Goal: Task Accomplishment & Management: Complete application form

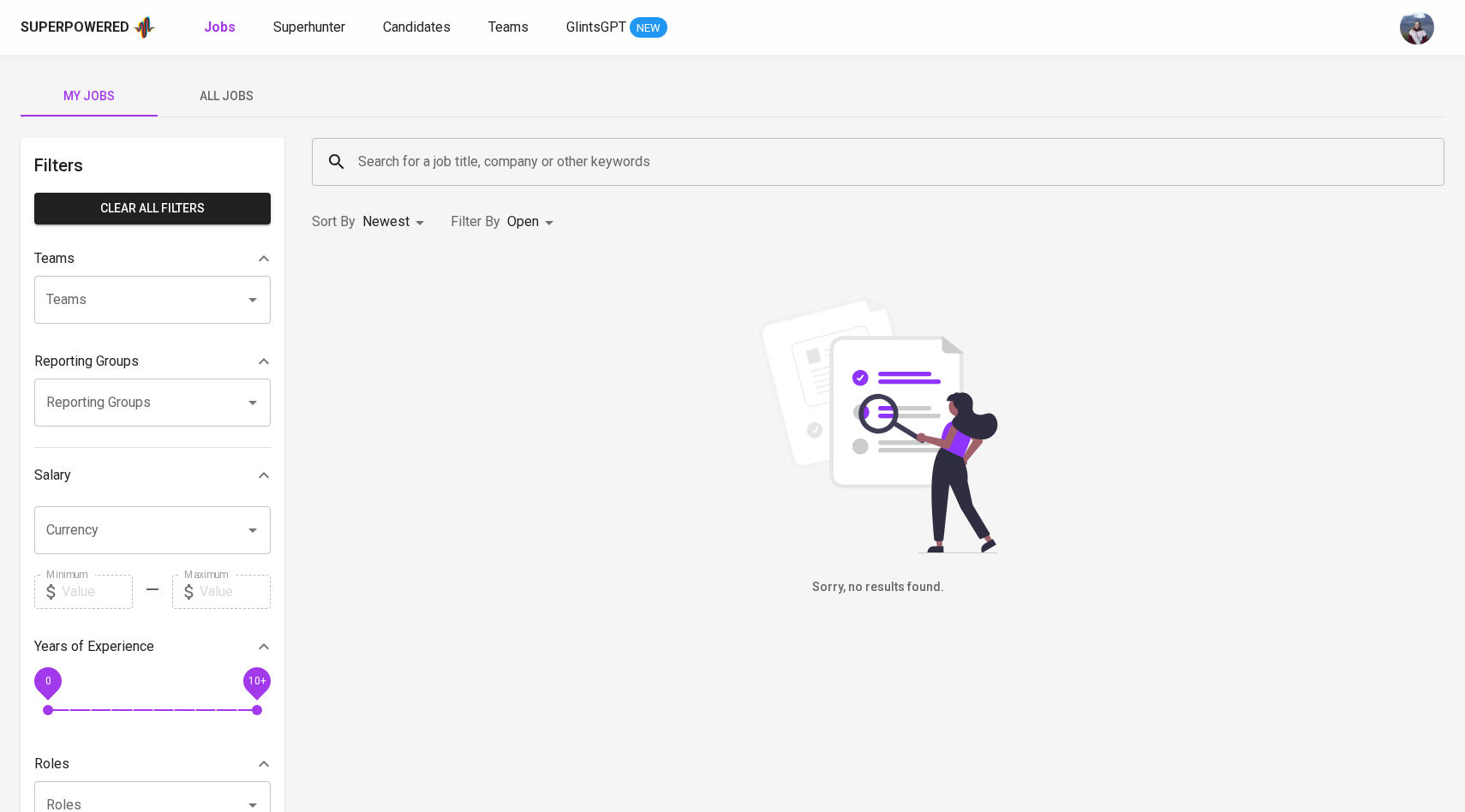
click at [247, 89] on span "All Jobs" at bounding box center [226, 97] width 117 height 22
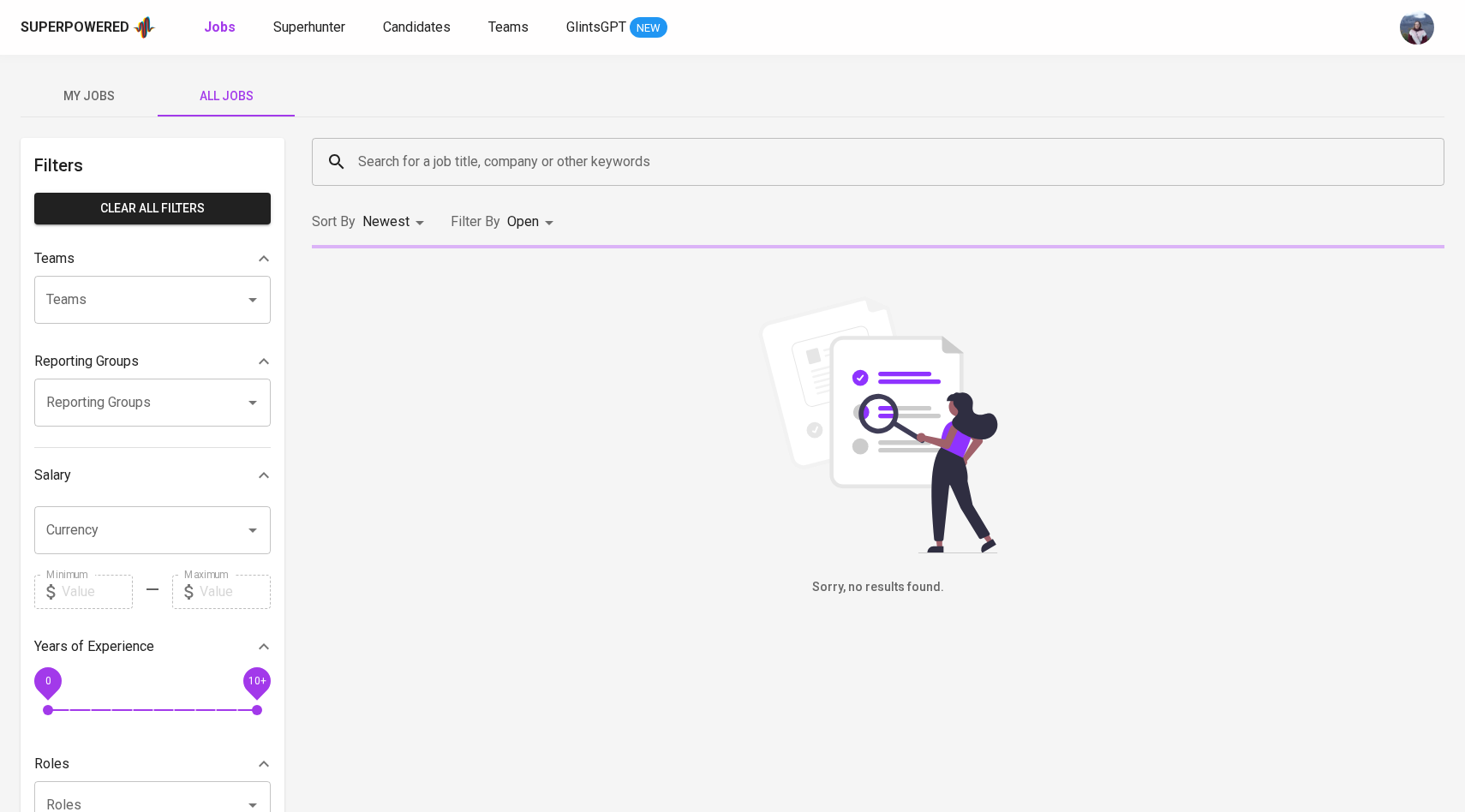
click at [247, 89] on span "All Jobs" at bounding box center [226, 97] width 117 height 22
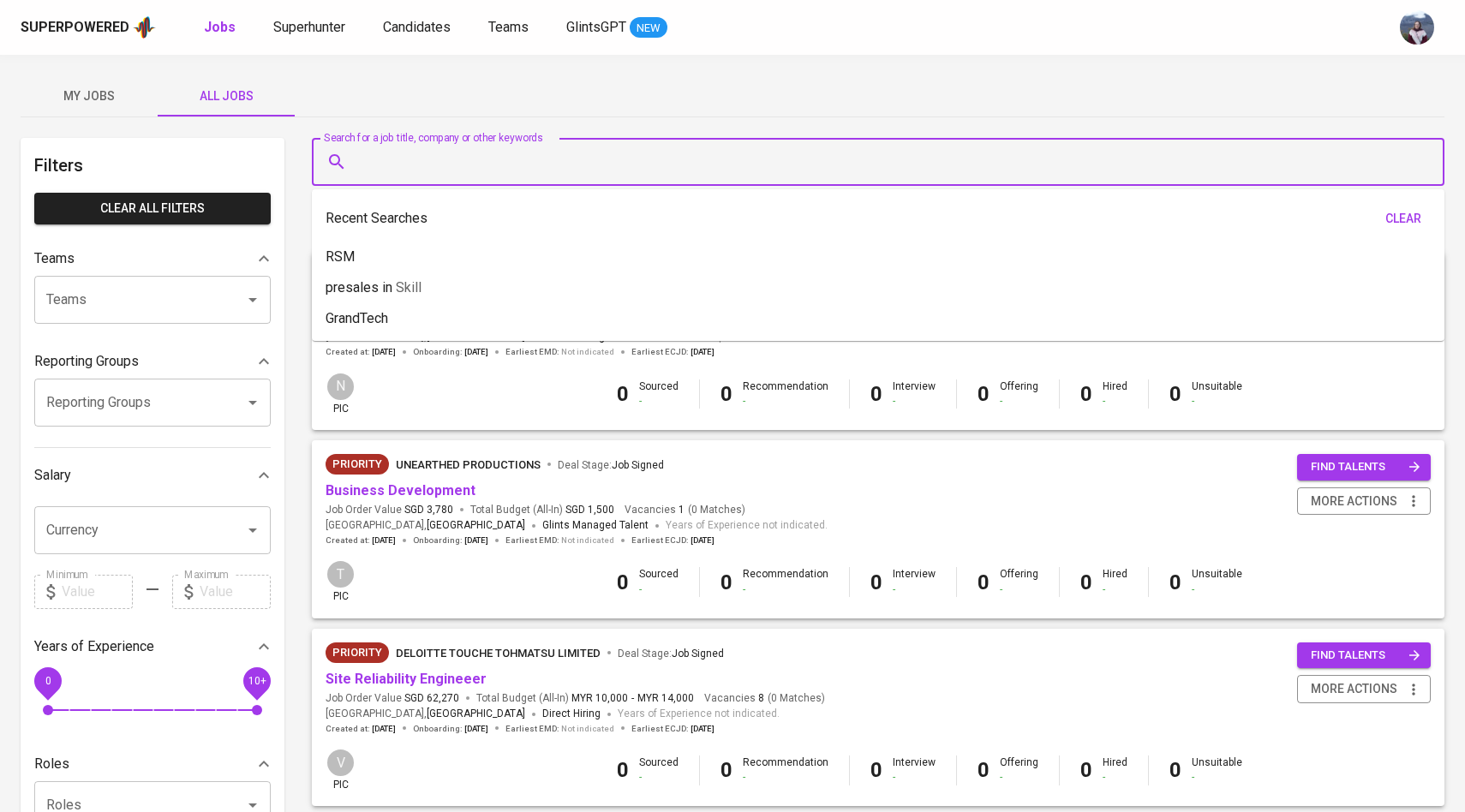
click at [432, 158] on input "Search for a job title, company or other keywords" at bounding box center [882, 161] width 1057 height 33
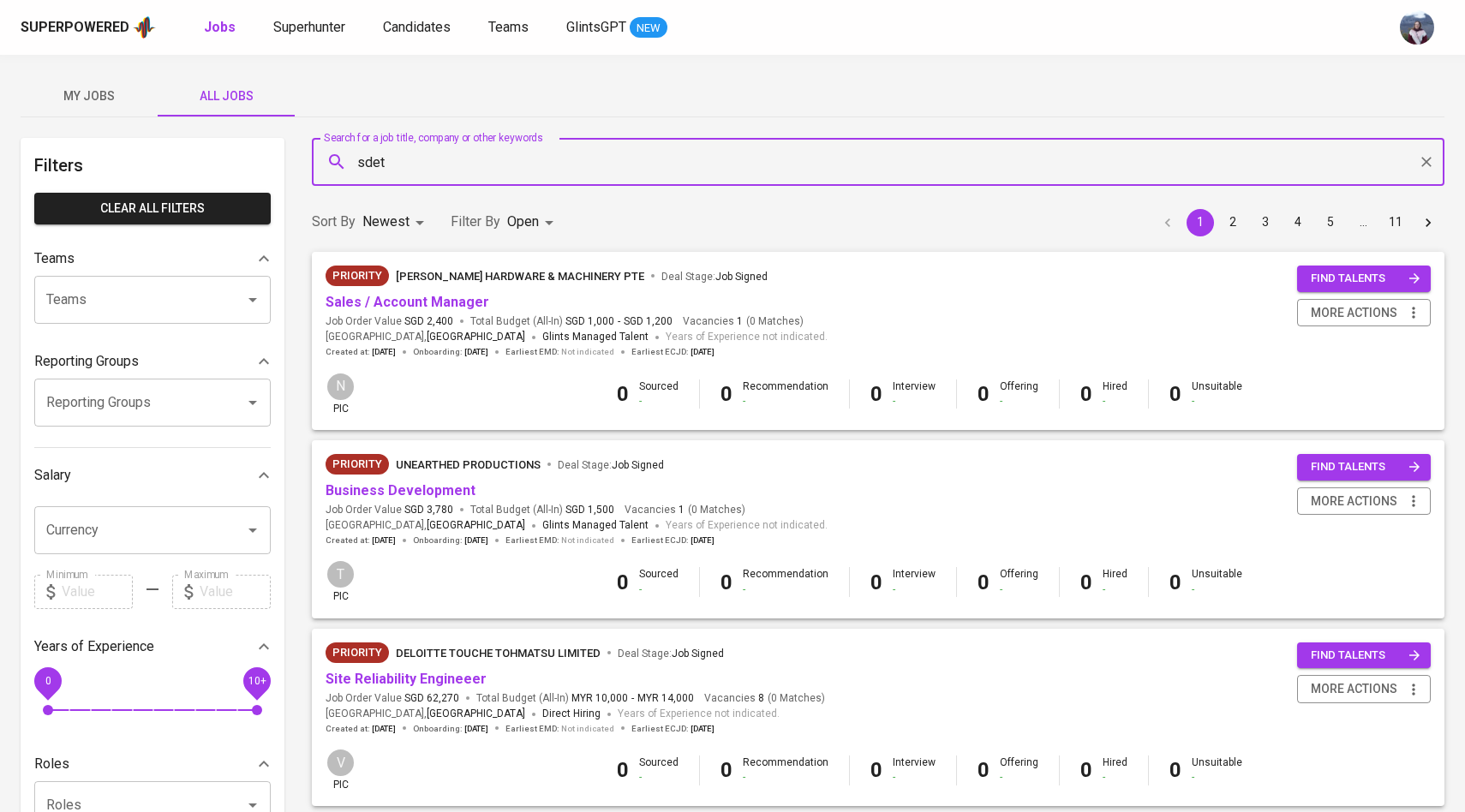
type input "sdet"
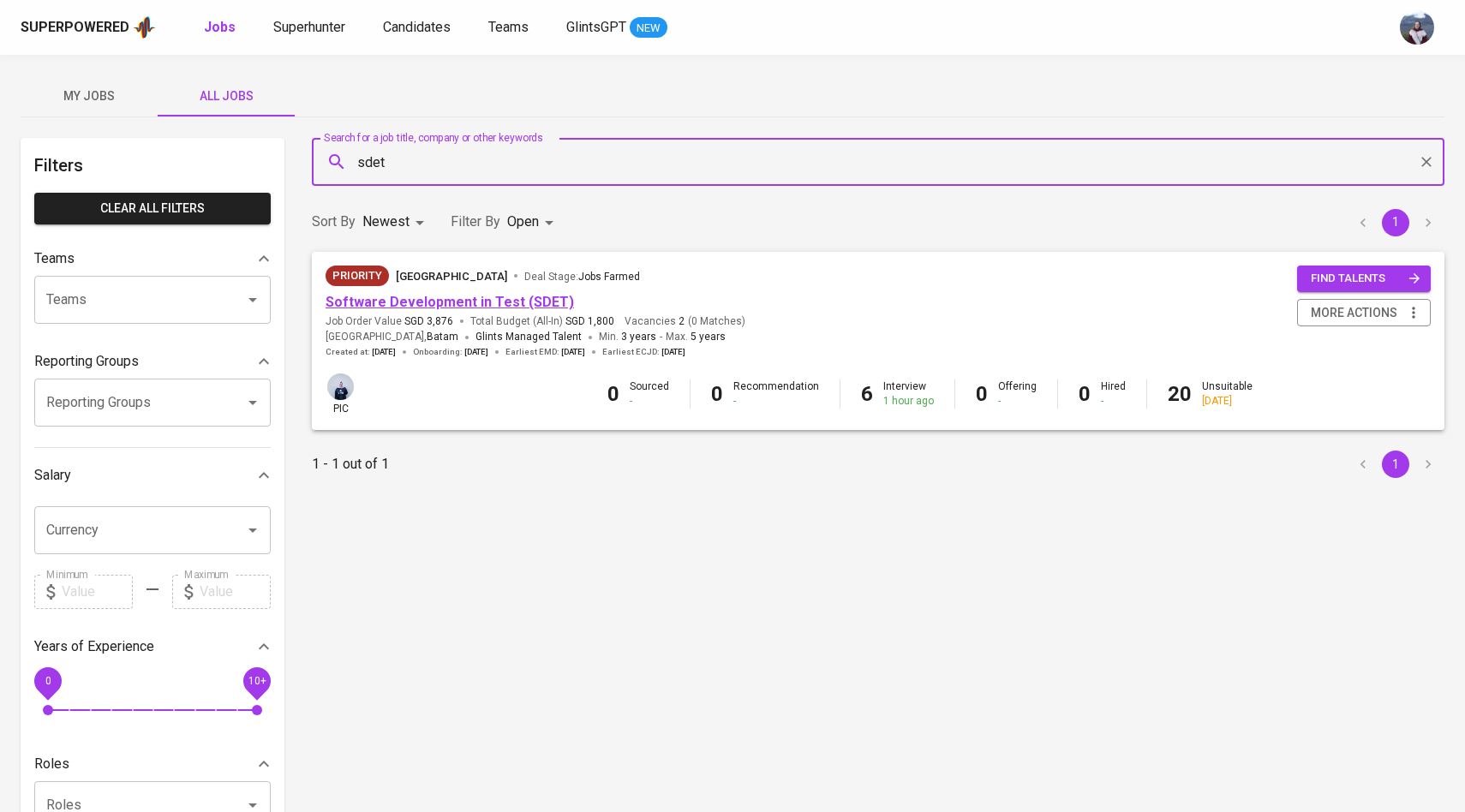
click at [441, 306] on link "Software Development in Test (SDET)" at bounding box center [448, 301] width 248 height 16
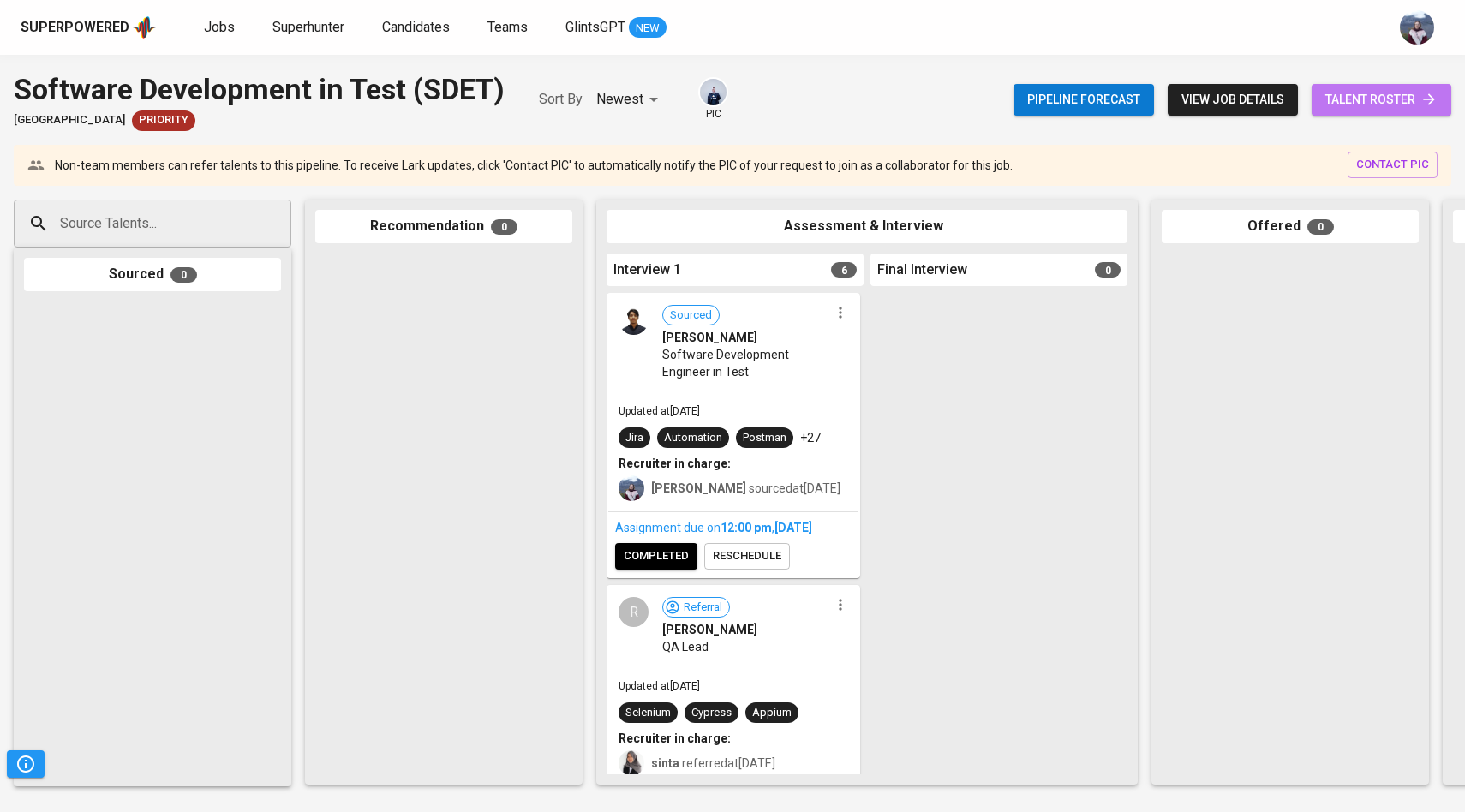
click at [1369, 110] on span "talent roster" at bounding box center [1381, 100] width 113 height 22
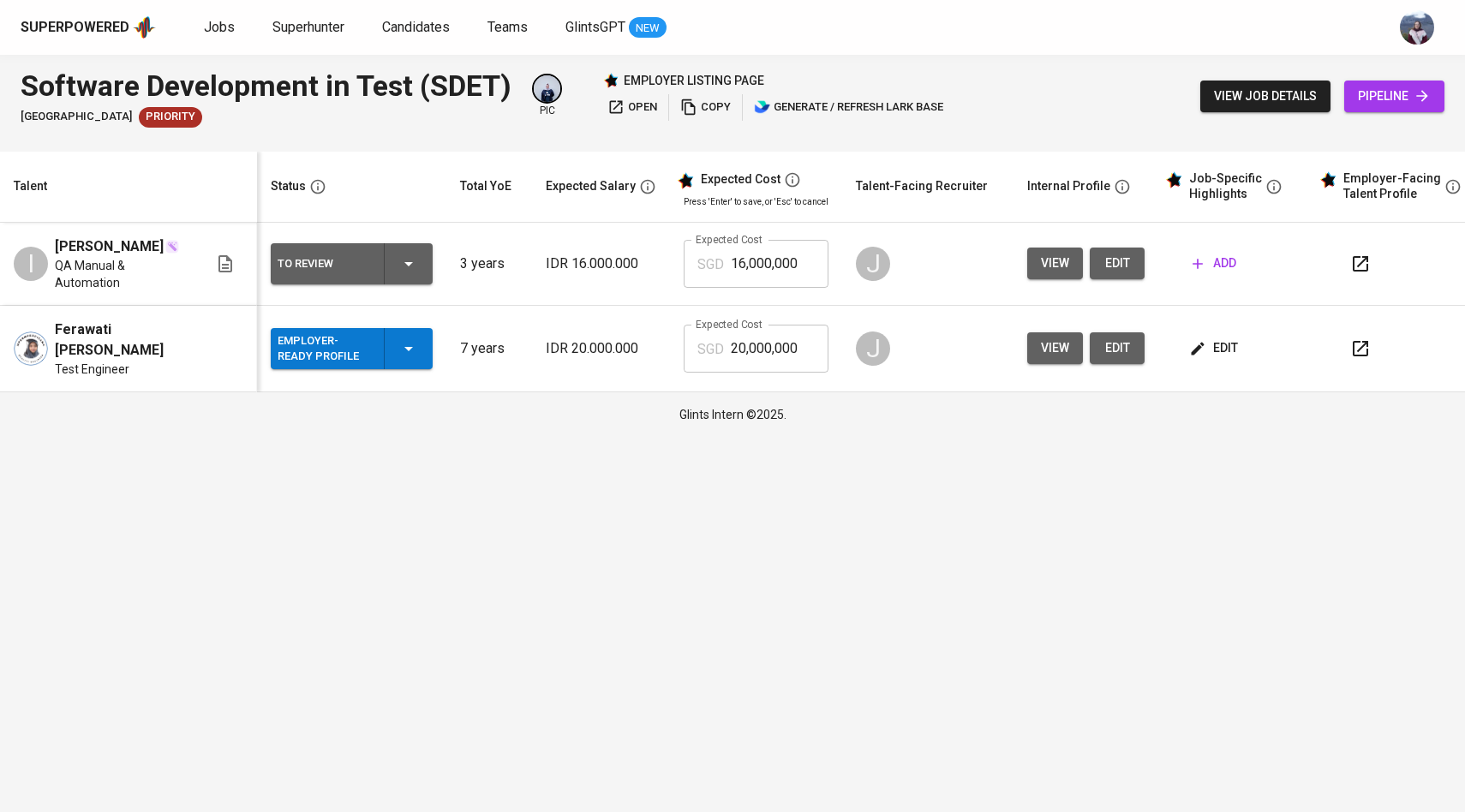
click at [1304, 96] on span "view job details" at bounding box center [1265, 97] width 103 height 22
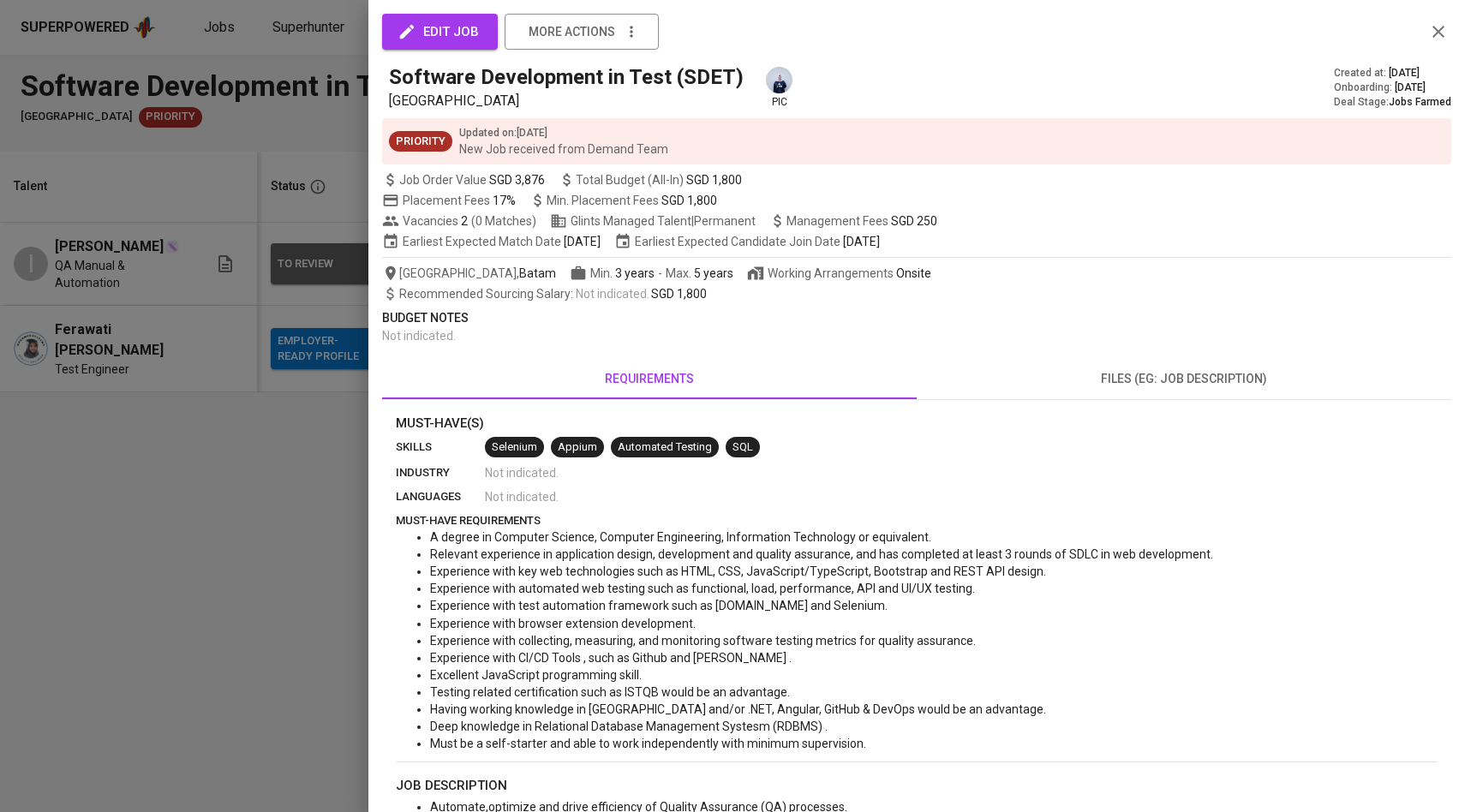
click at [259, 378] on div at bounding box center [732, 406] width 1465 height 812
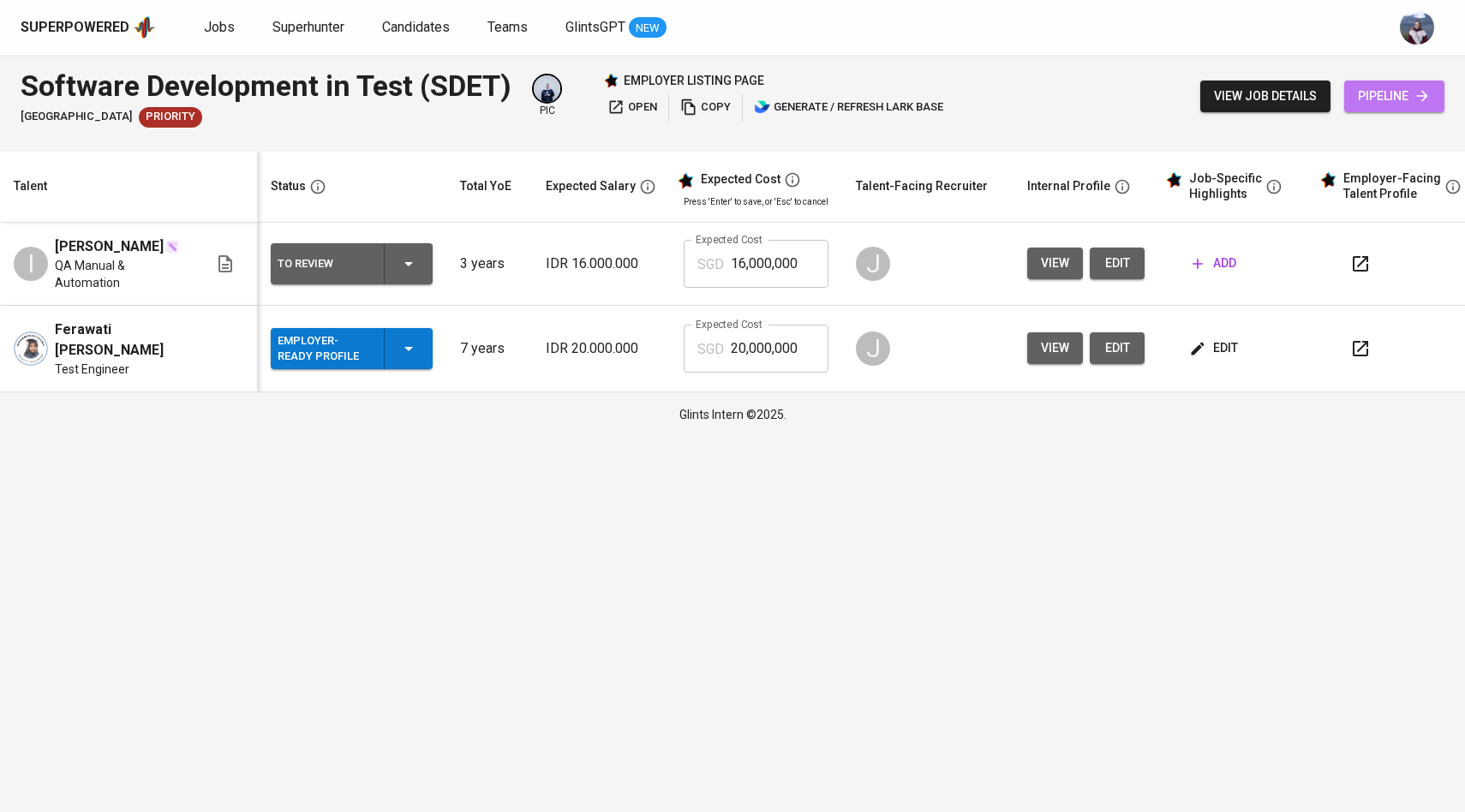
click at [1418, 103] on icon at bounding box center [1422, 95] width 17 height 17
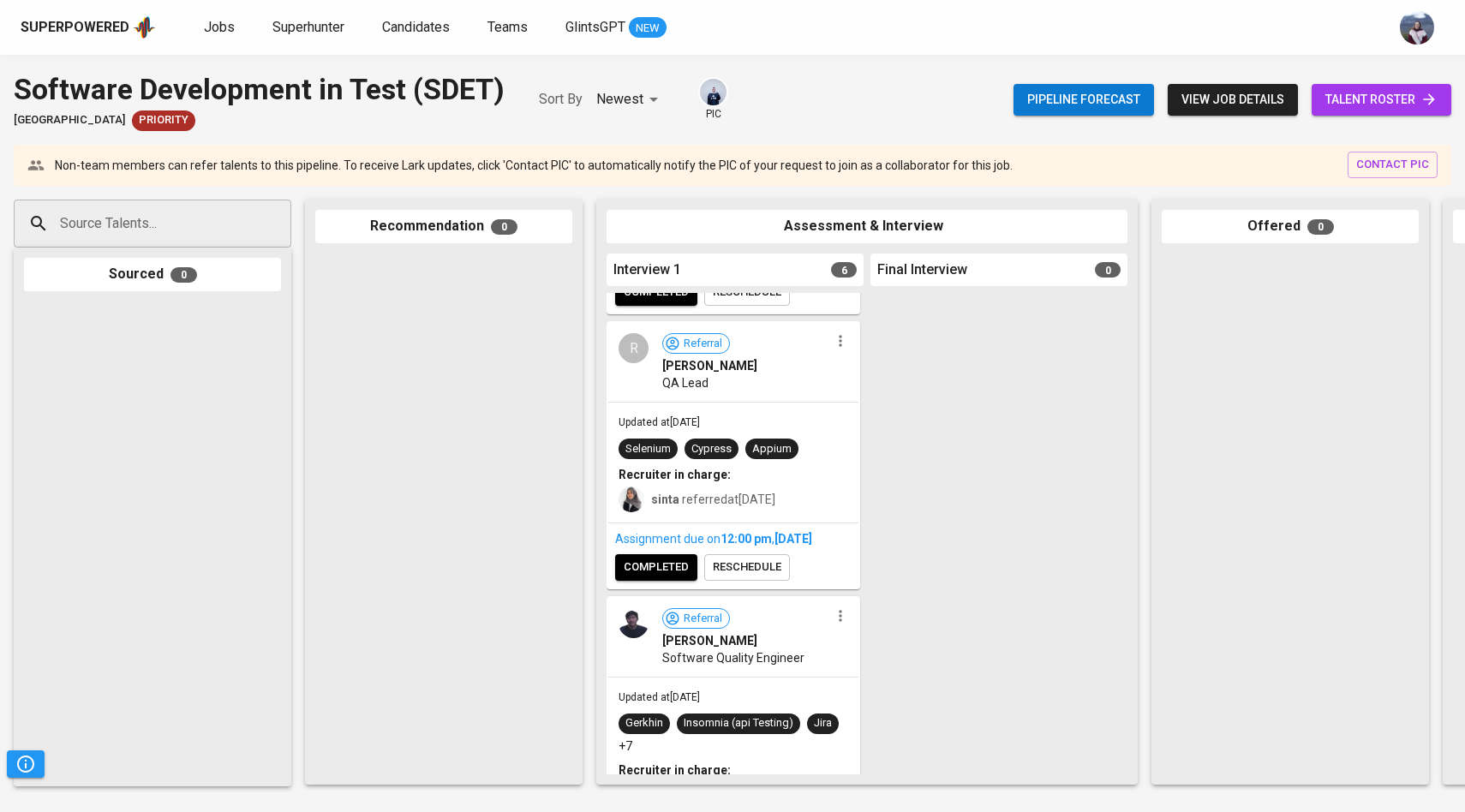
scroll to position [187, 0]
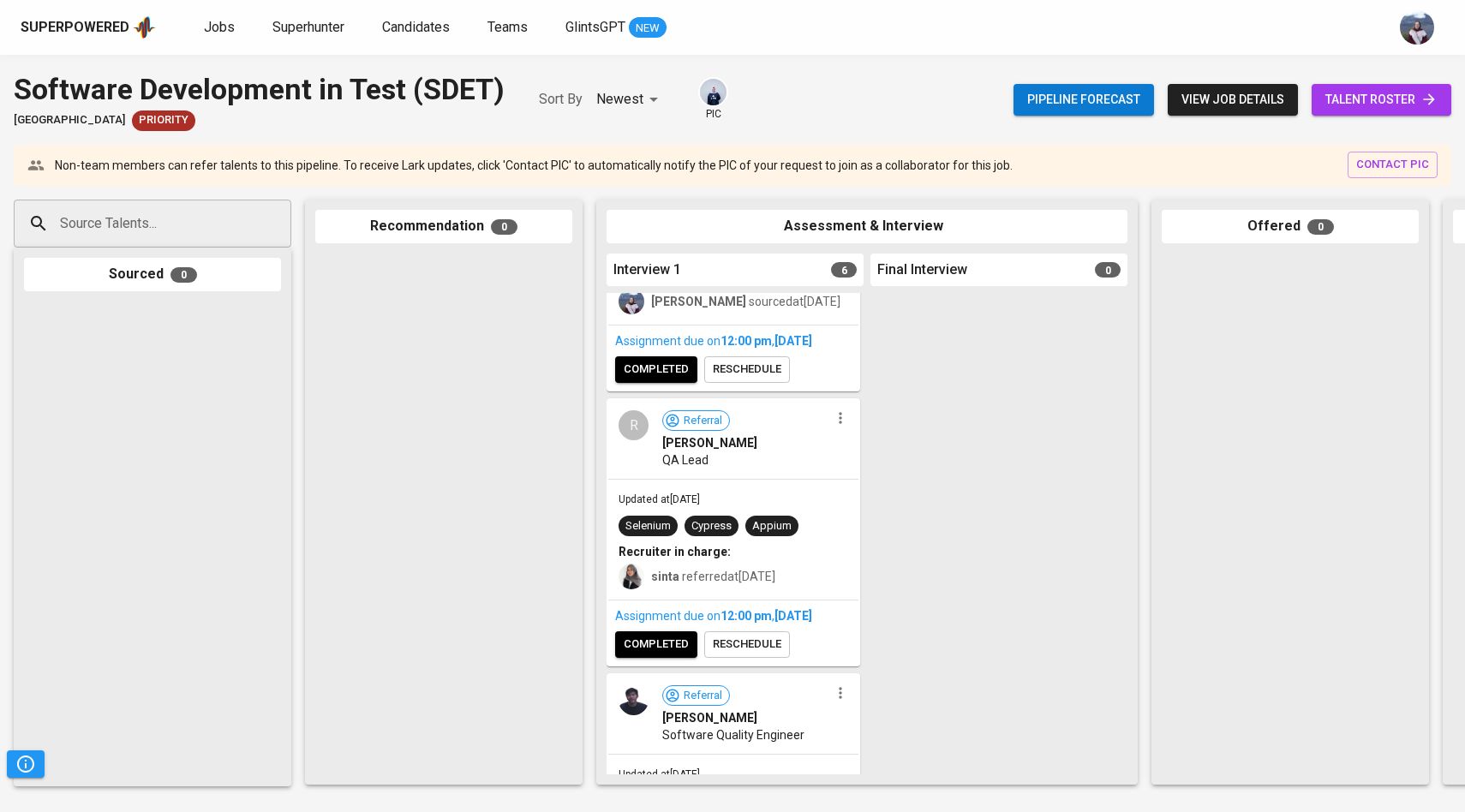
click at [245, 215] on div "Source Talents..." at bounding box center [152, 223] width 278 height 48
paste input "[EMAIL_ADDRESS][DOMAIN_NAME]"
type input "[EMAIL_ADDRESS][DOMAIN_NAME]"
click at [144, 288] on span "[EMAIL_ADDRESS][DOMAIN_NAME]" at bounding box center [151, 288] width 161 height 17
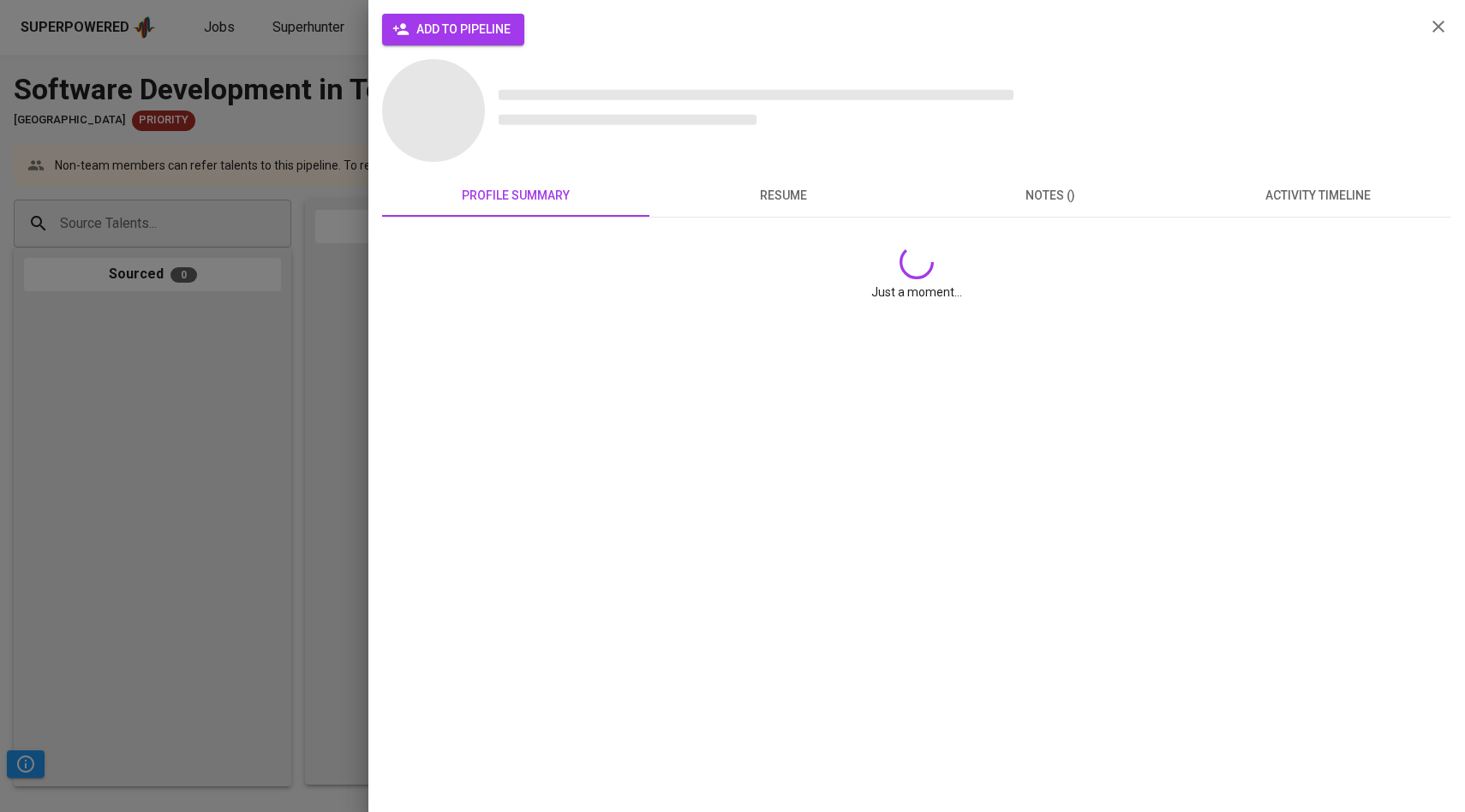
scroll to position [0, 0]
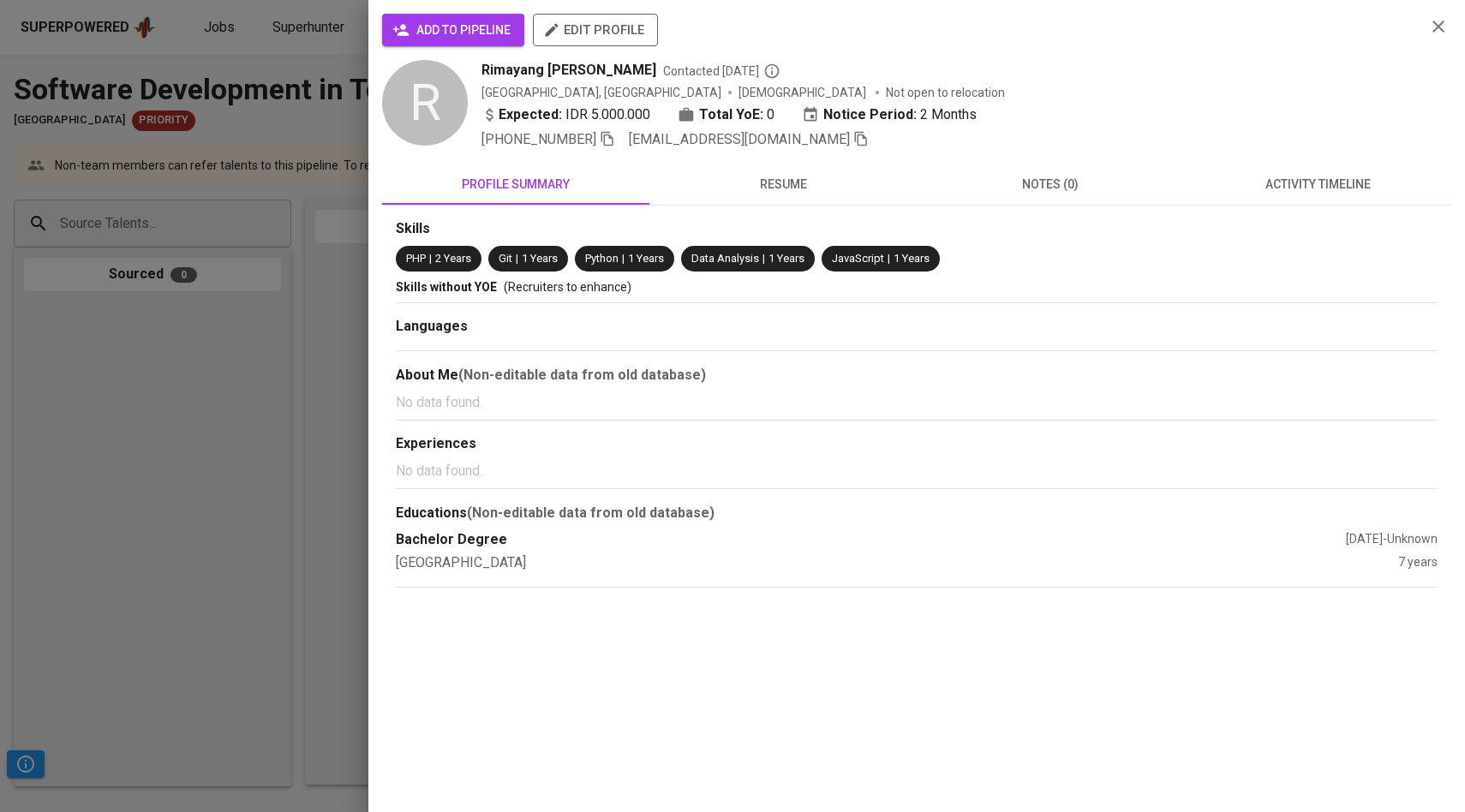
click at [460, 24] on span "add to pipeline" at bounding box center [453, 31] width 115 height 22
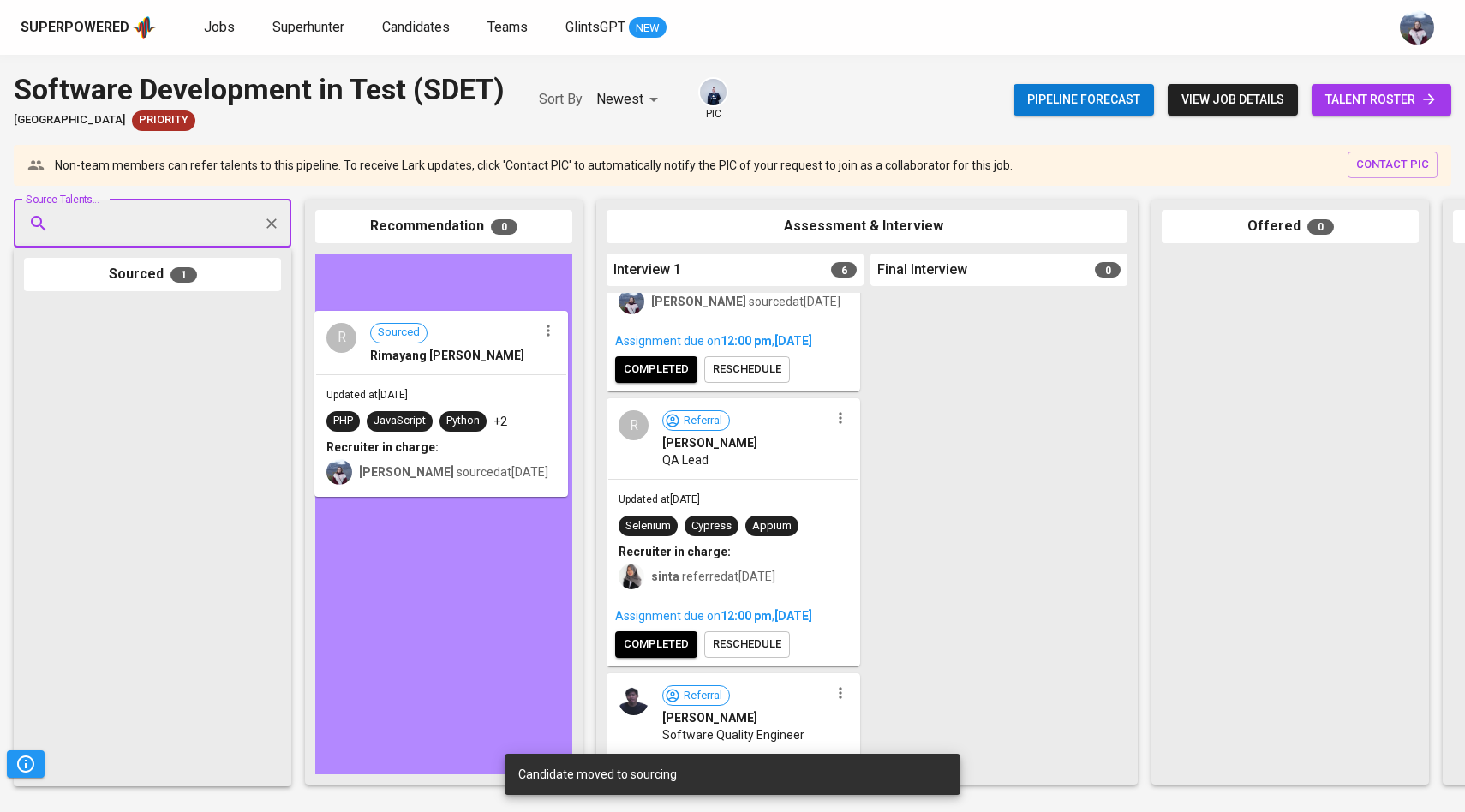
drag, startPoint x: 162, startPoint y: 387, endPoint x: 473, endPoint y: 398, distance: 311.2
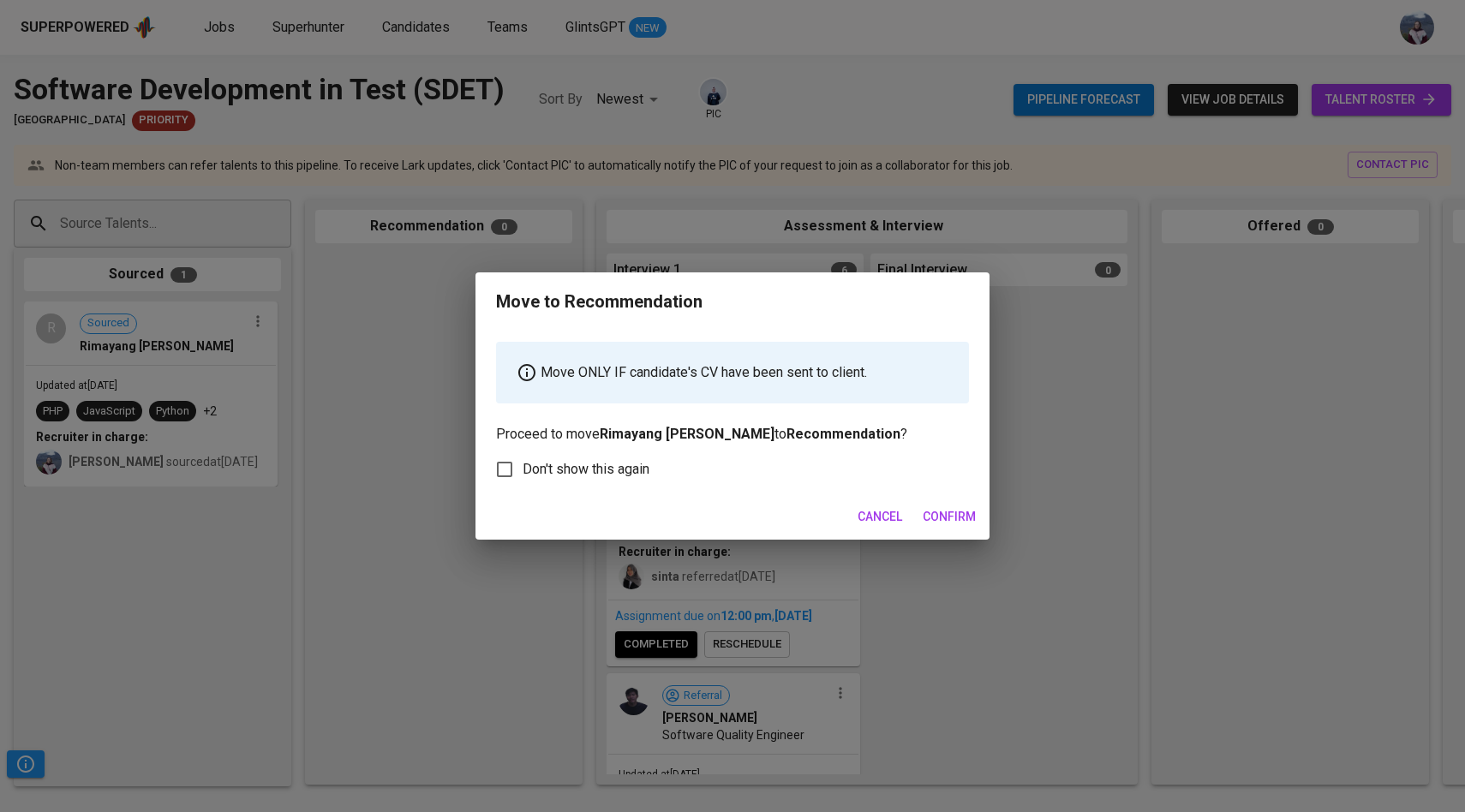
click at [934, 521] on span "Confirm" at bounding box center [949, 517] width 53 height 22
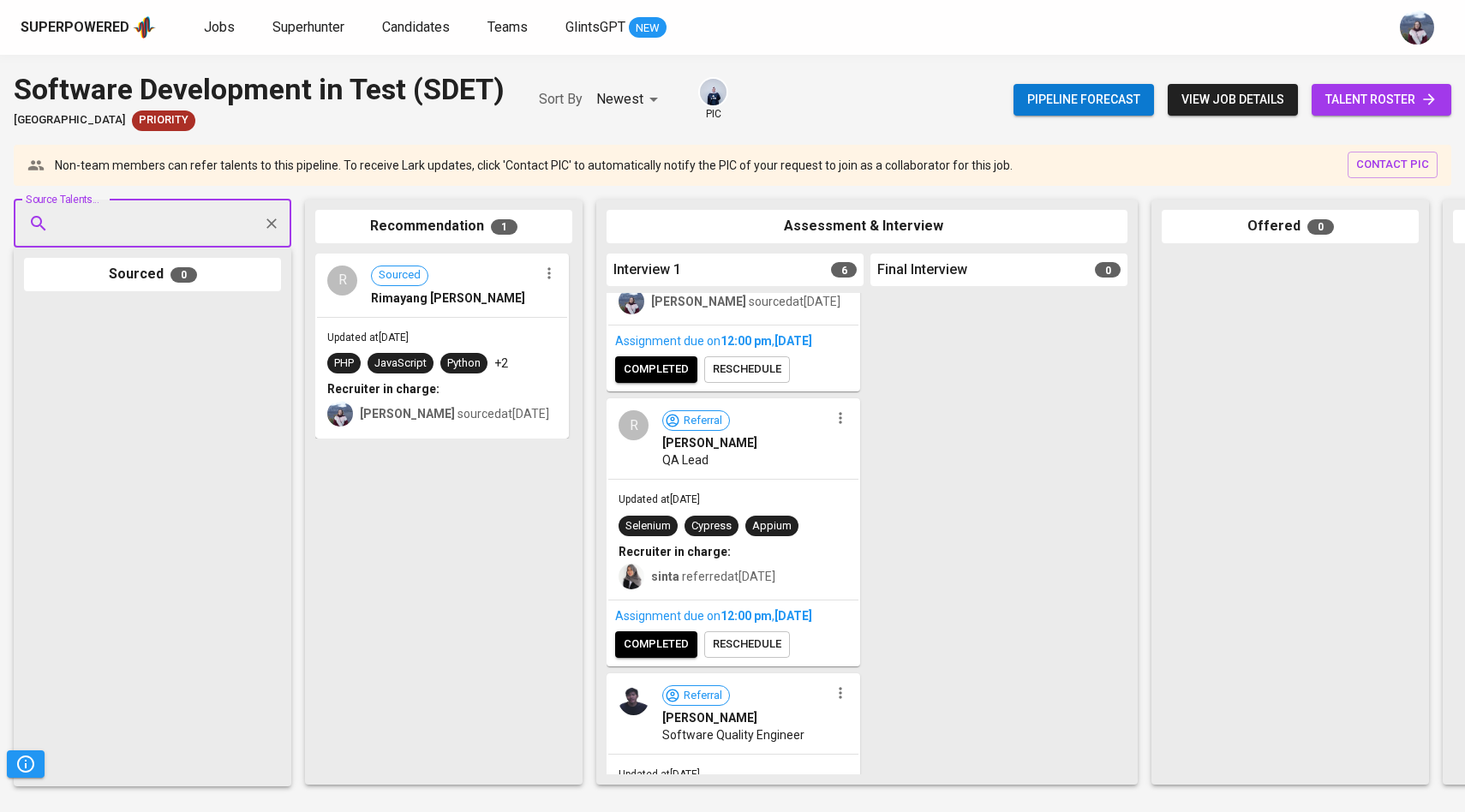
click at [801, 95] on div "Software Development in Test (SDET) National University of Singapore Priority S…" at bounding box center [732, 99] width 1465 height 62
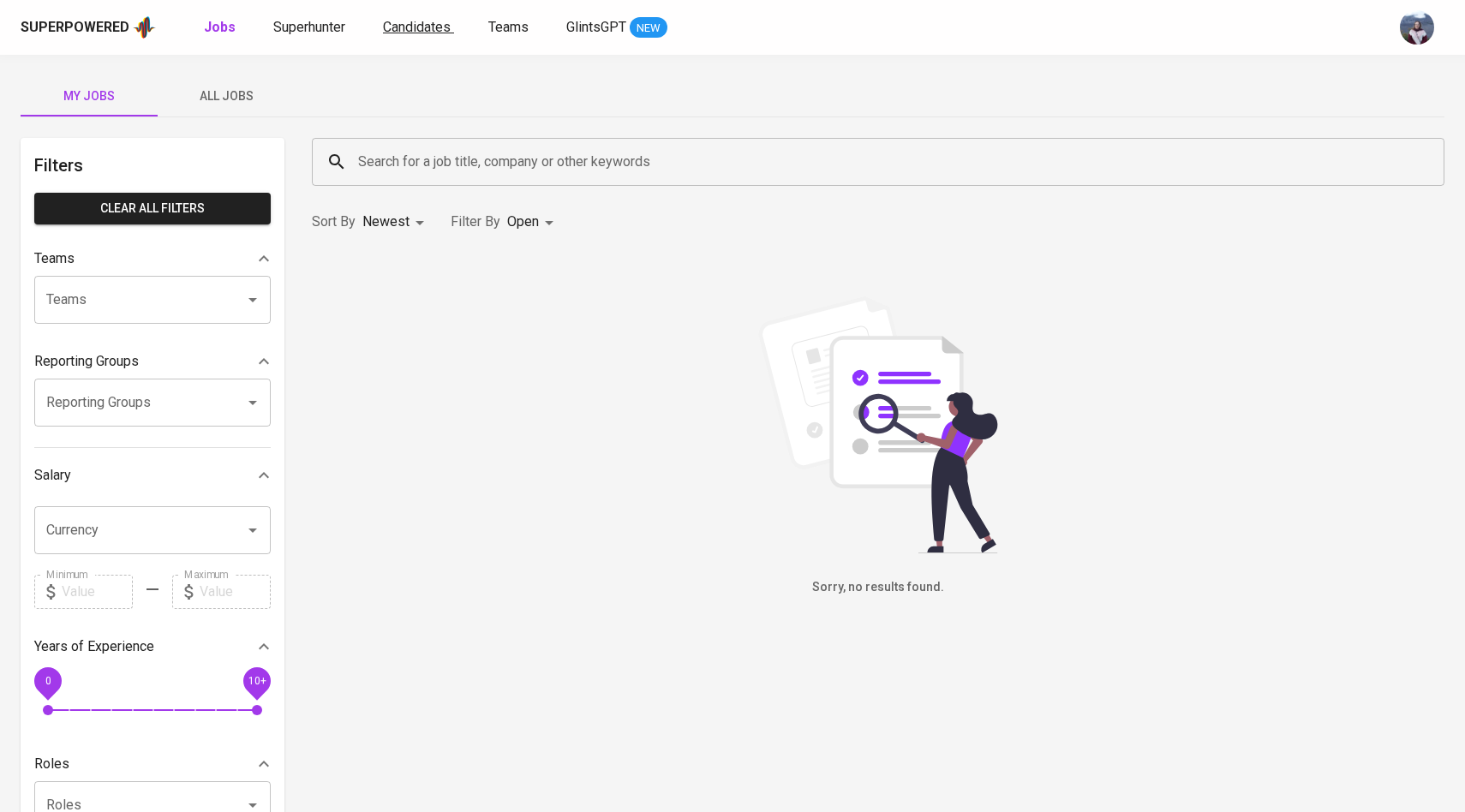
click at [429, 33] on span "Candidates" at bounding box center [417, 27] width 67 height 16
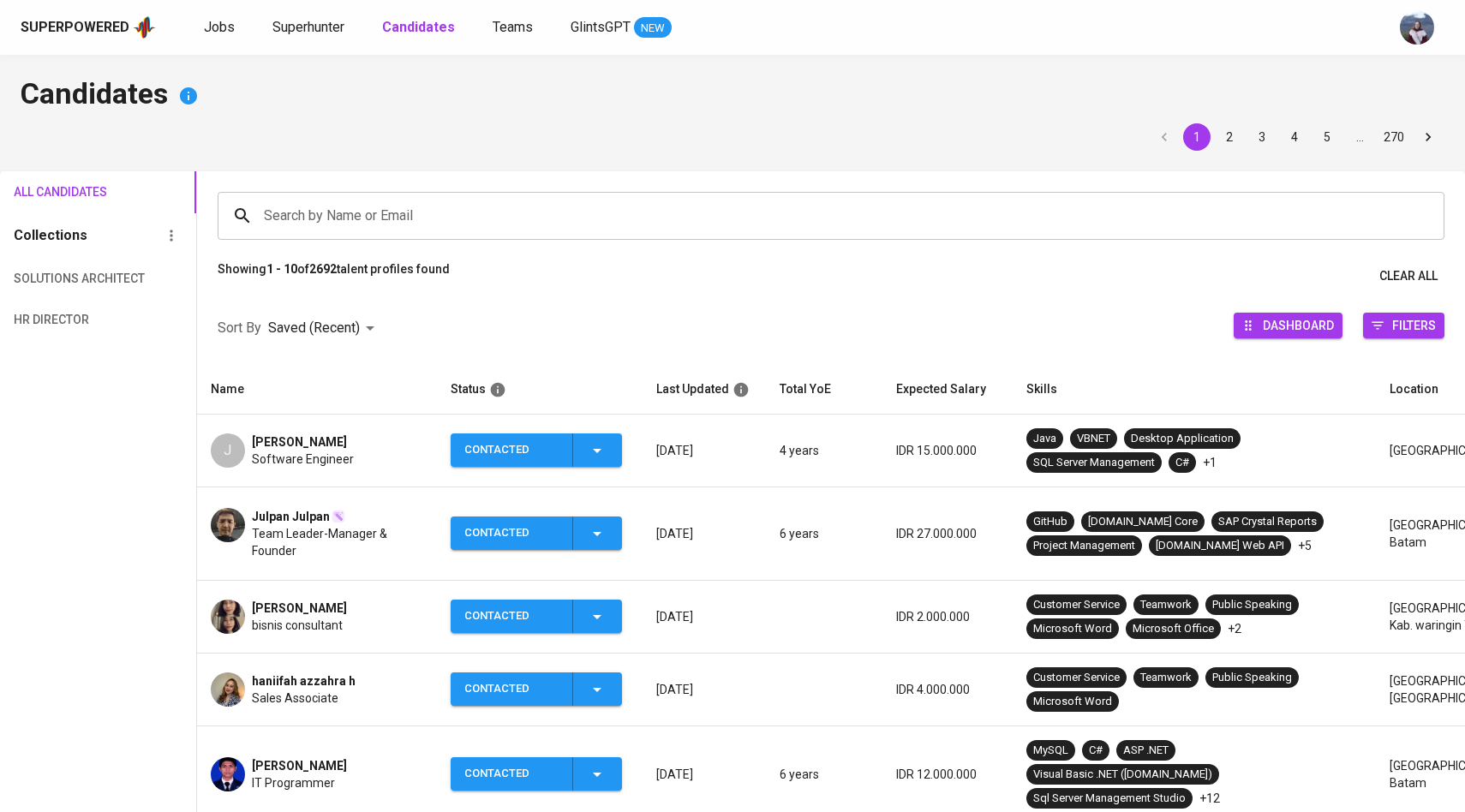
click at [397, 280] on p "Showing 1 - 10 of 2692 talent profiles found" at bounding box center [333, 277] width 232 height 32
click at [408, 242] on div "Search by Name or Email Search by Name or Email" at bounding box center [830, 215] width 1267 height 89
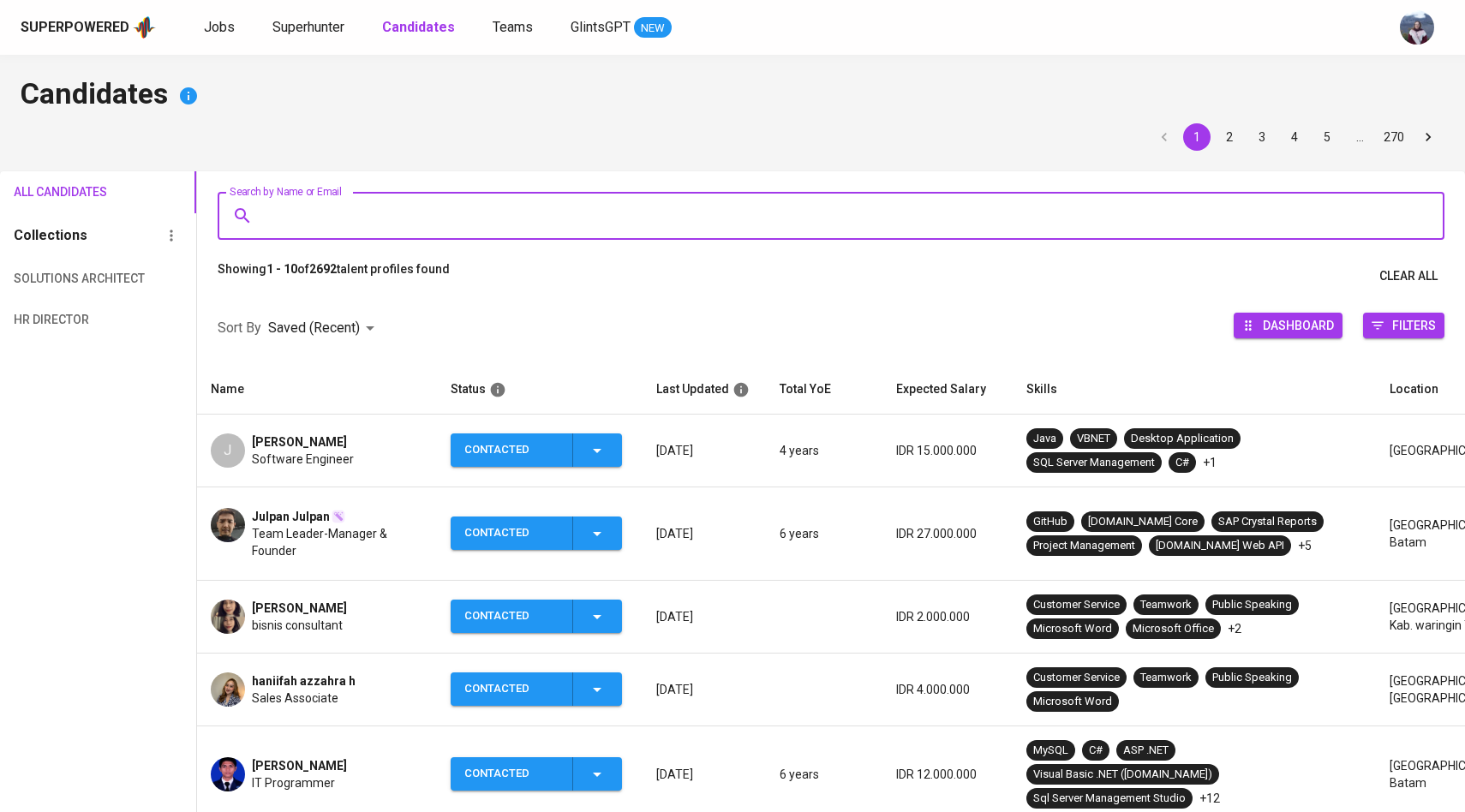
click at [416, 228] on input "Search by Name or Email" at bounding box center [835, 215] width 1151 height 33
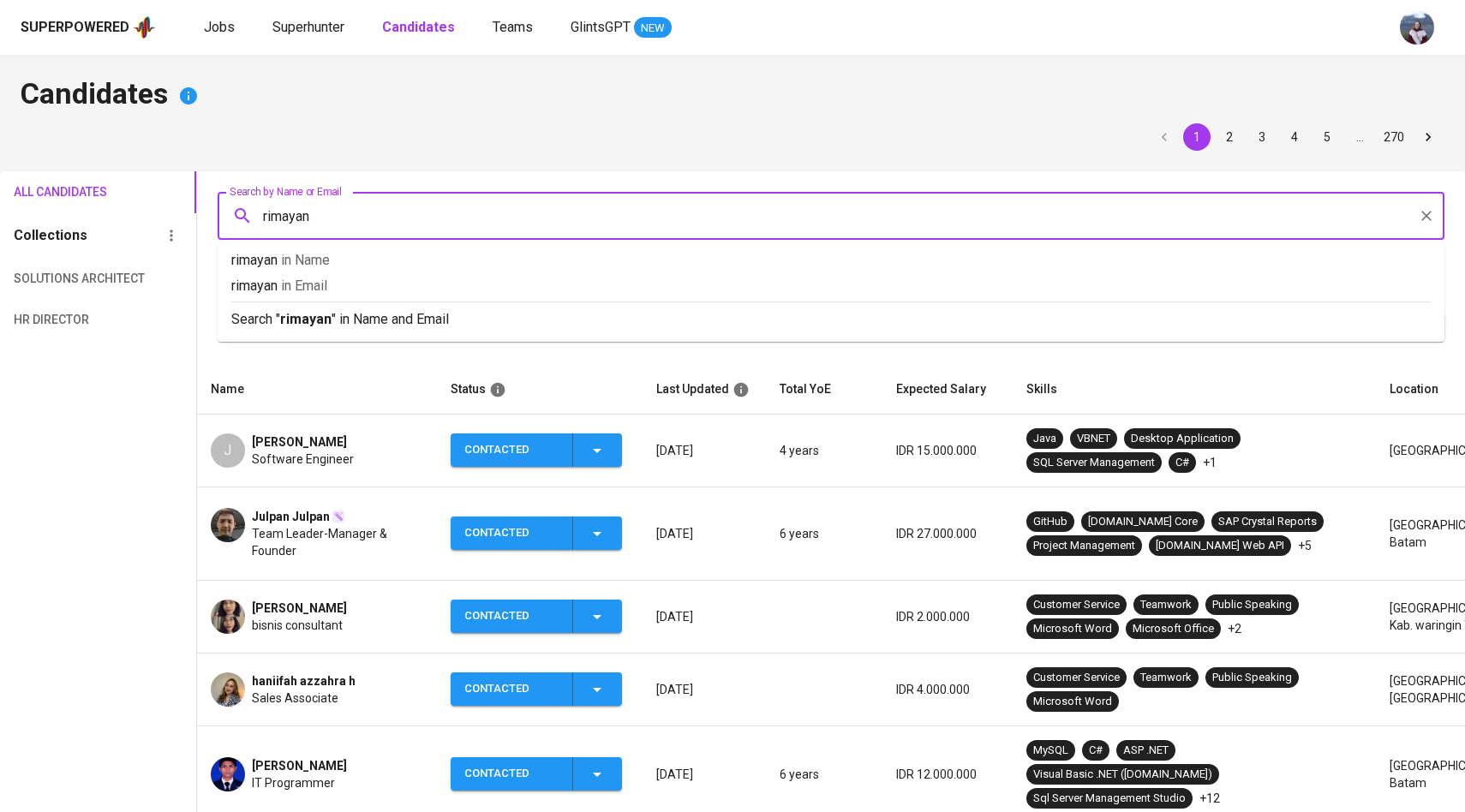
type input "rimayang"
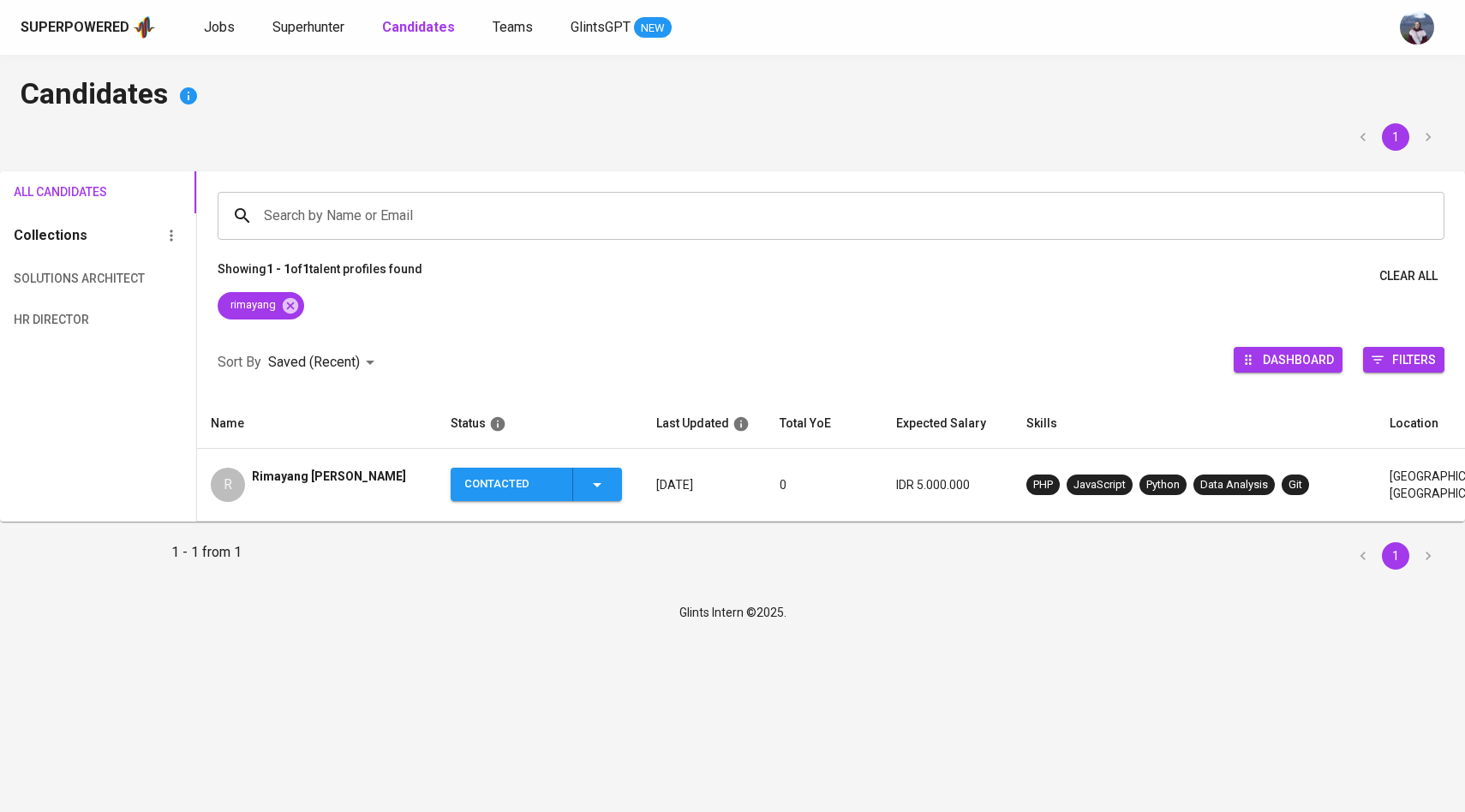
click at [228, 493] on div "R" at bounding box center [227, 484] width 35 height 35
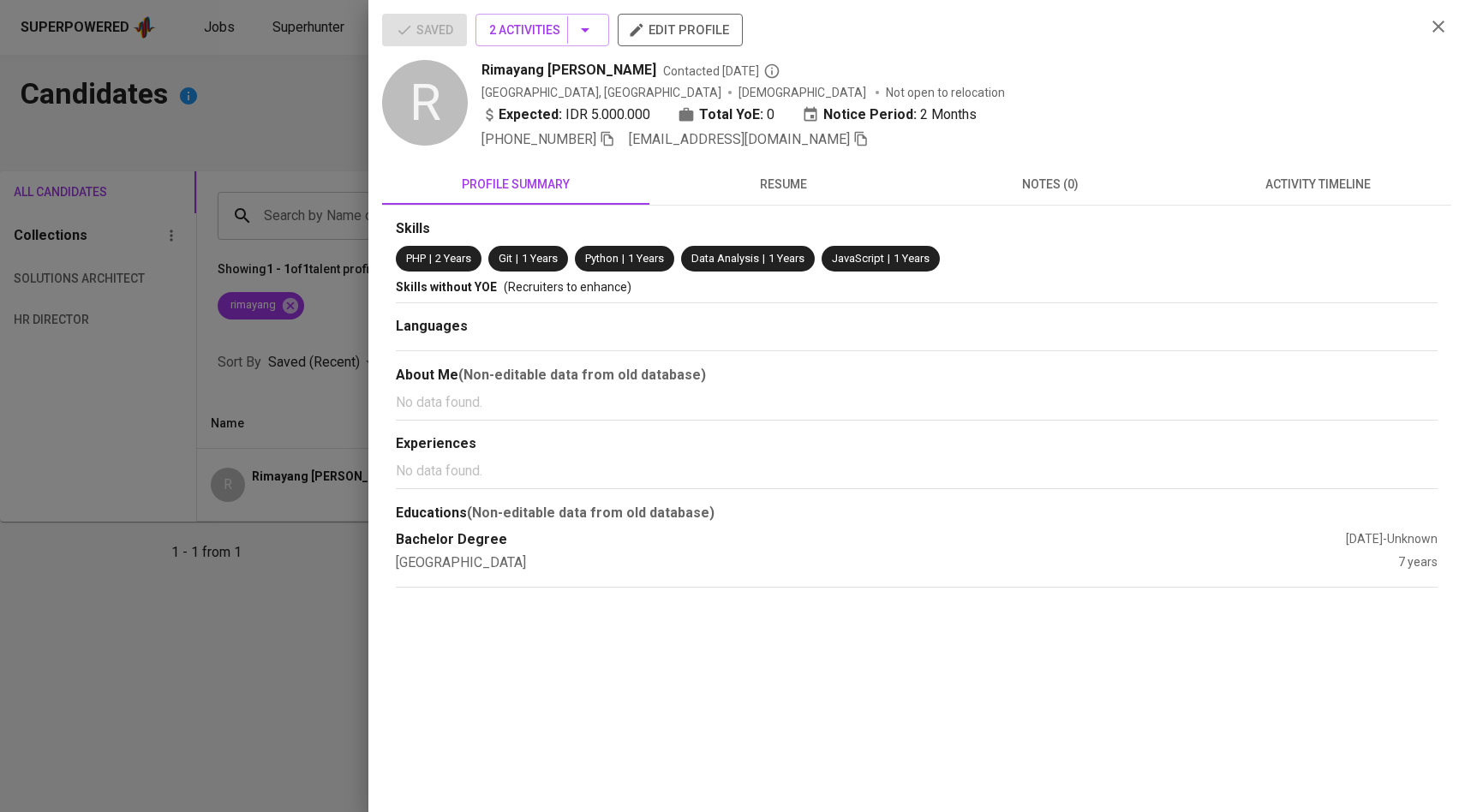
click at [854, 140] on icon "button" at bounding box center [861, 139] width 16 height 16
click at [183, 230] on div at bounding box center [732, 406] width 1465 height 812
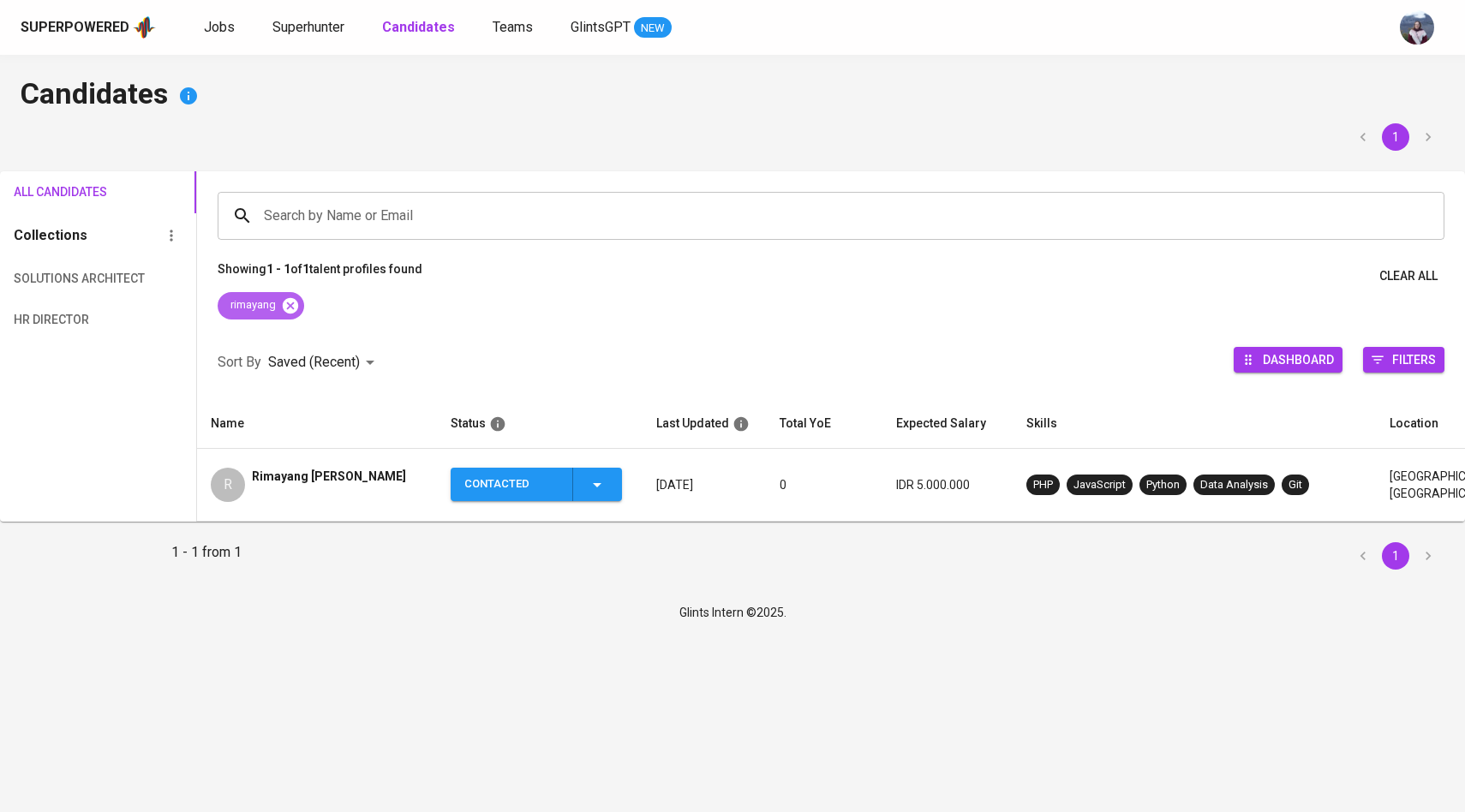
click at [288, 312] on icon at bounding box center [289, 305] width 16 height 16
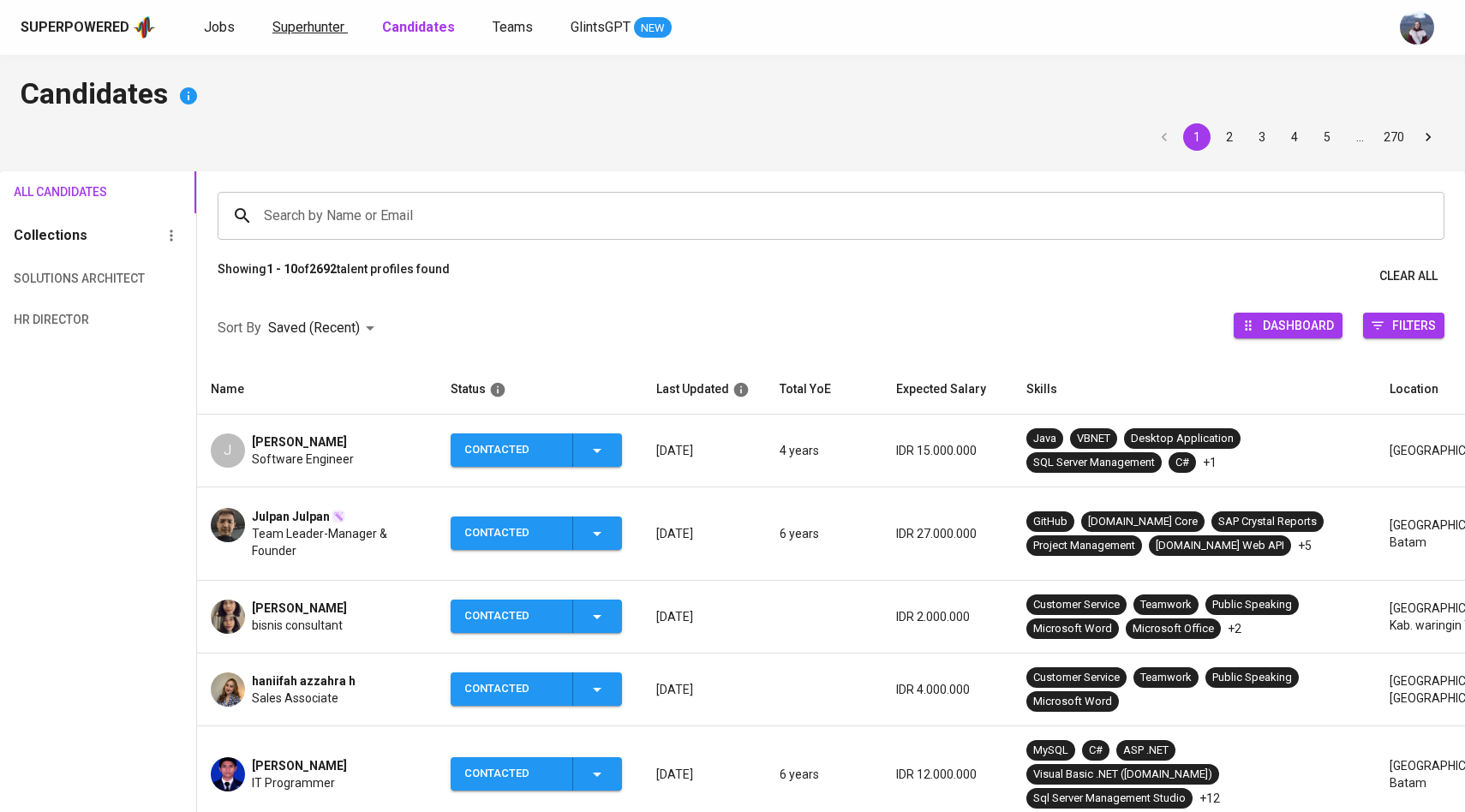
click at [306, 23] on span "Superhunter" at bounding box center [308, 27] width 72 height 16
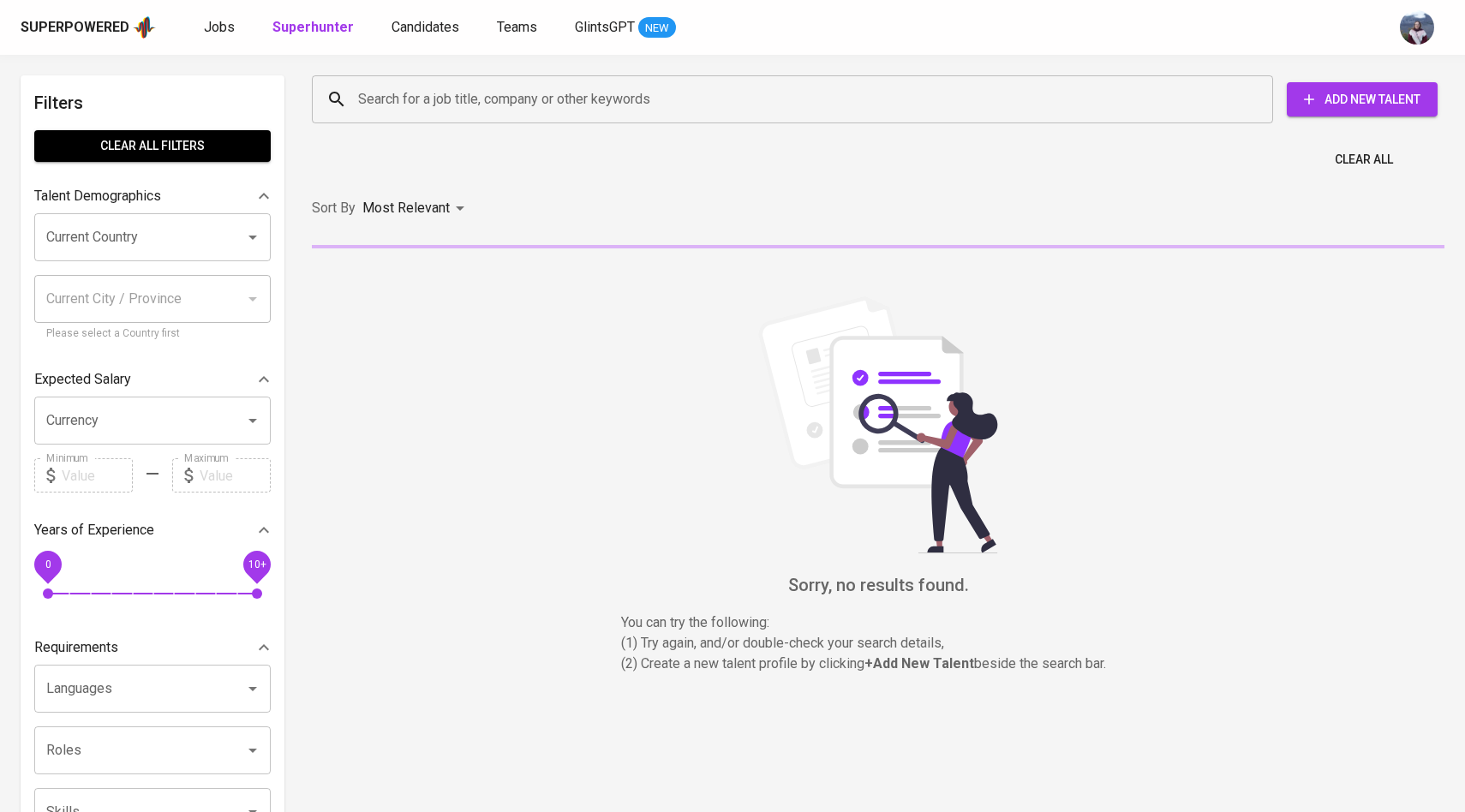
click at [388, 98] on input "Search for a job title, company or other keywords" at bounding box center [796, 99] width 886 height 33
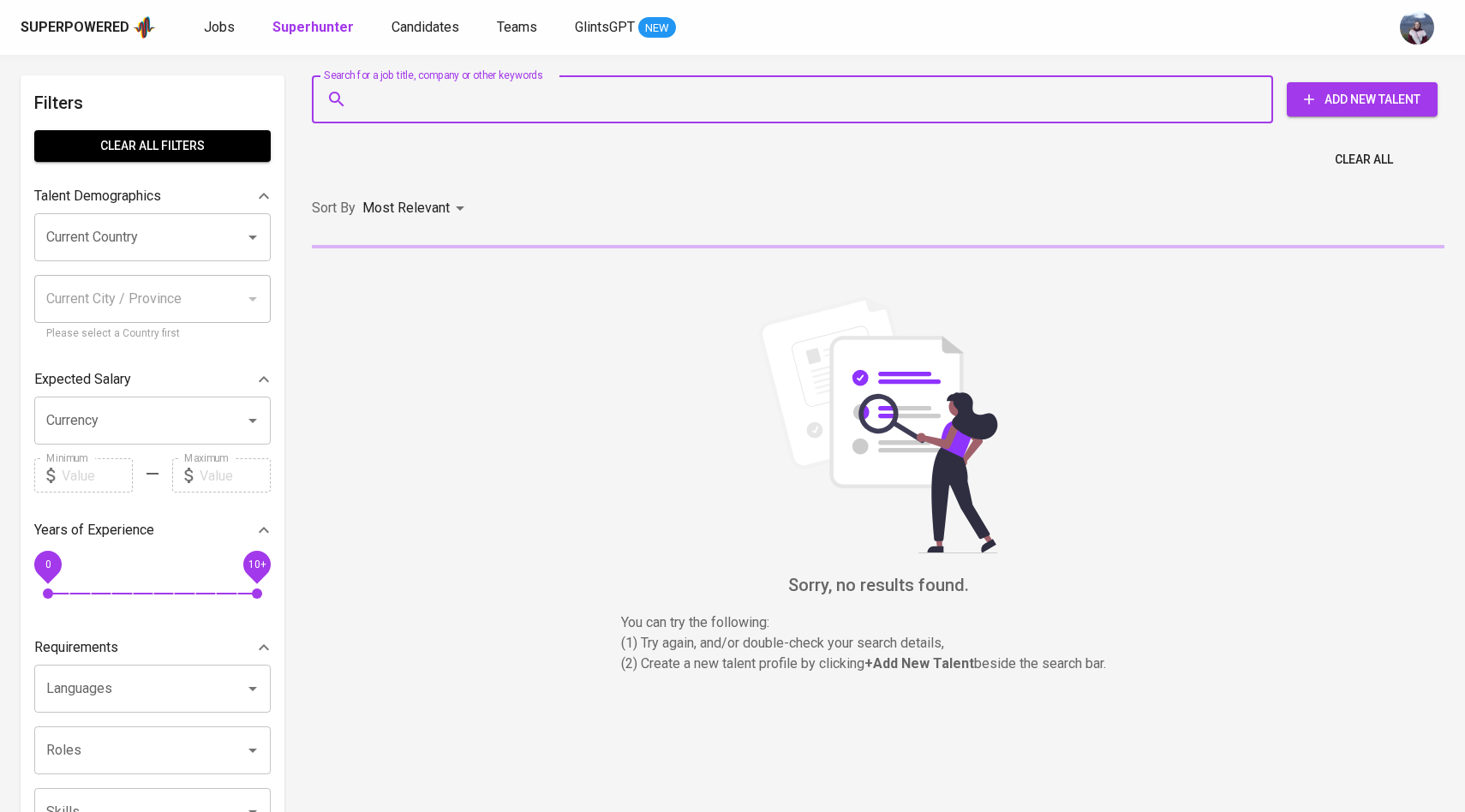
paste input "[EMAIL_ADDRESS][DOMAIN_NAME]"
type input "[EMAIL_ADDRESS][DOMAIN_NAME]"
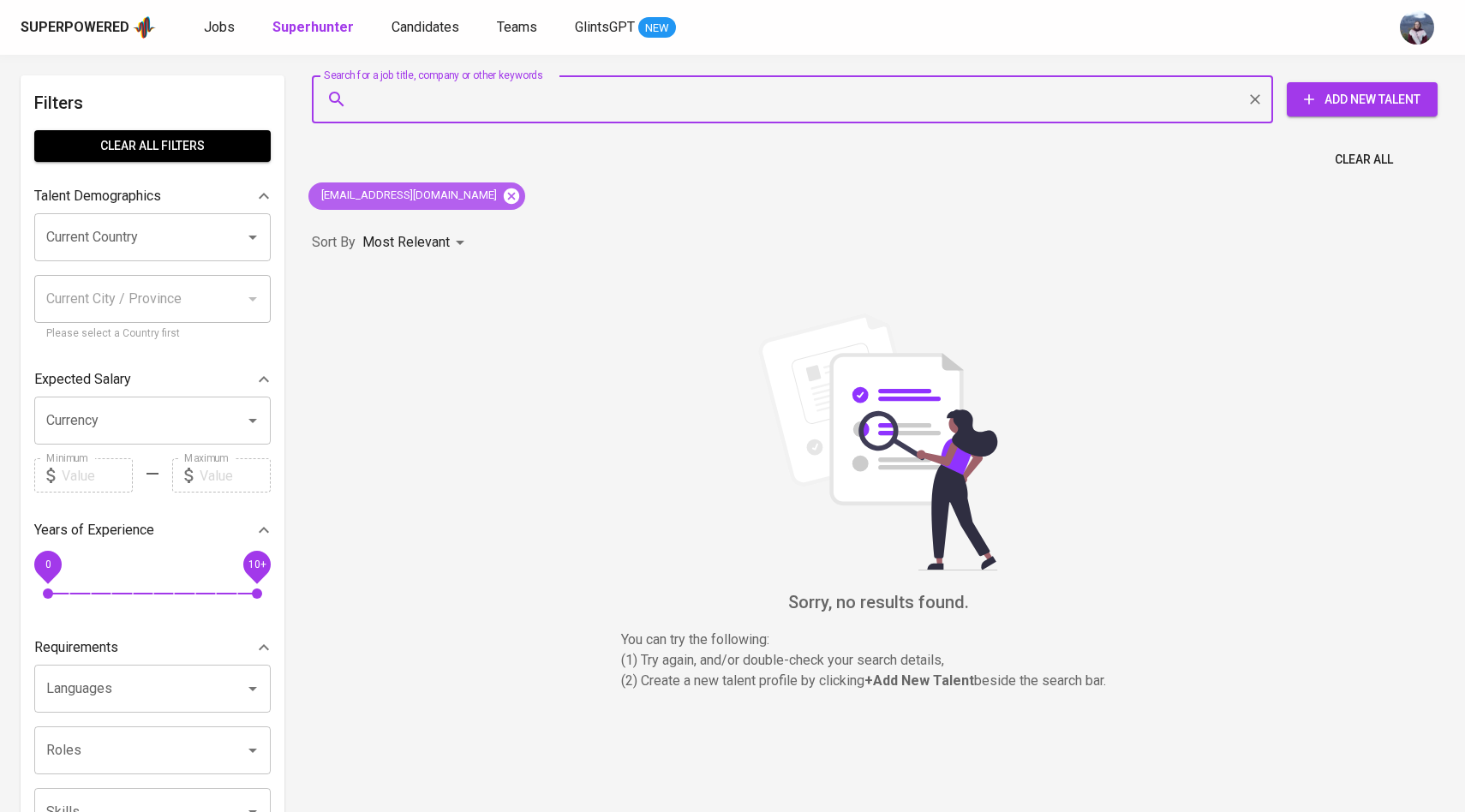
click at [504, 202] on icon at bounding box center [512, 196] width 16 height 16
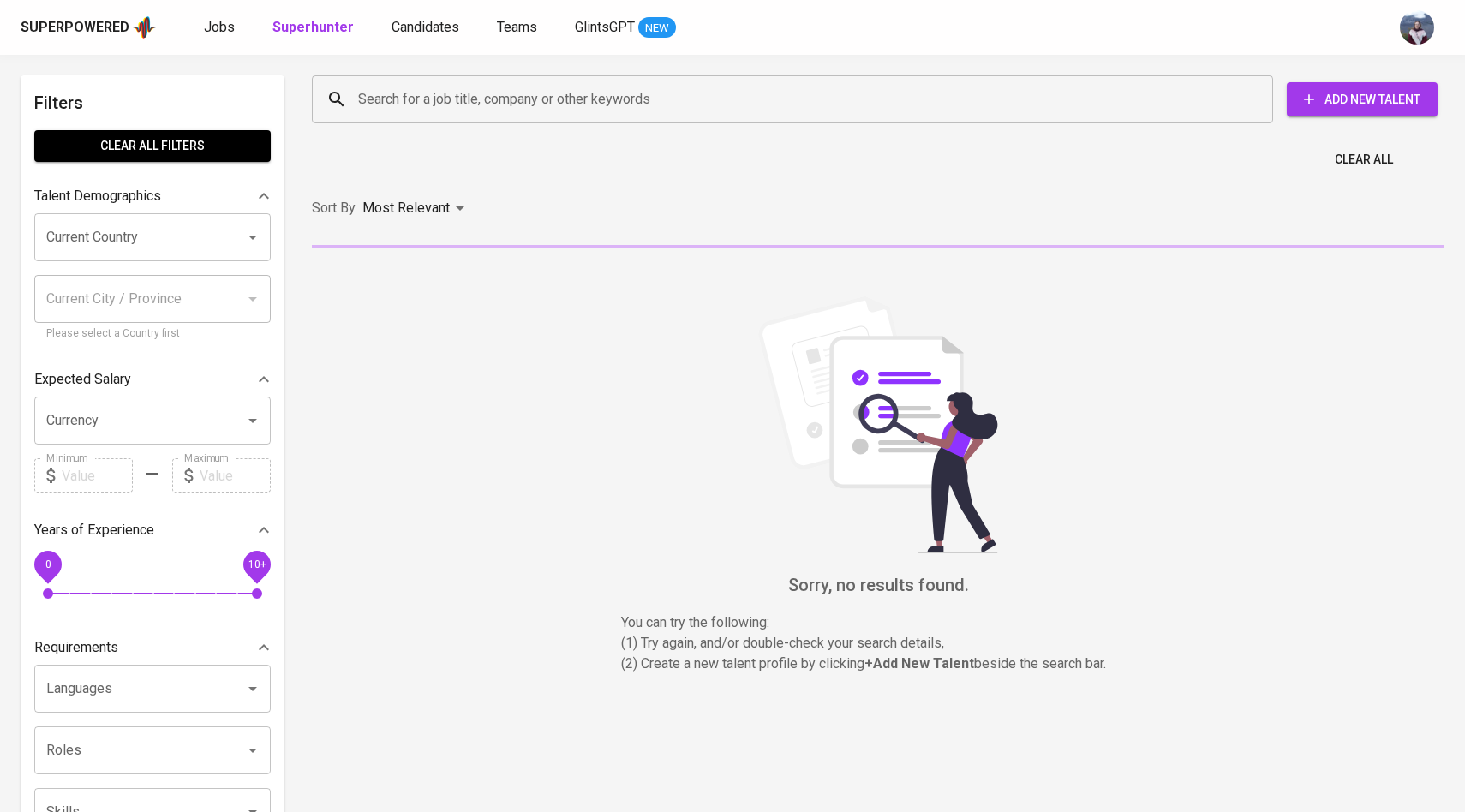
click at [1333, 99] on span "Add New Talent" at bounding box center [1361, 100] width 123 height 22
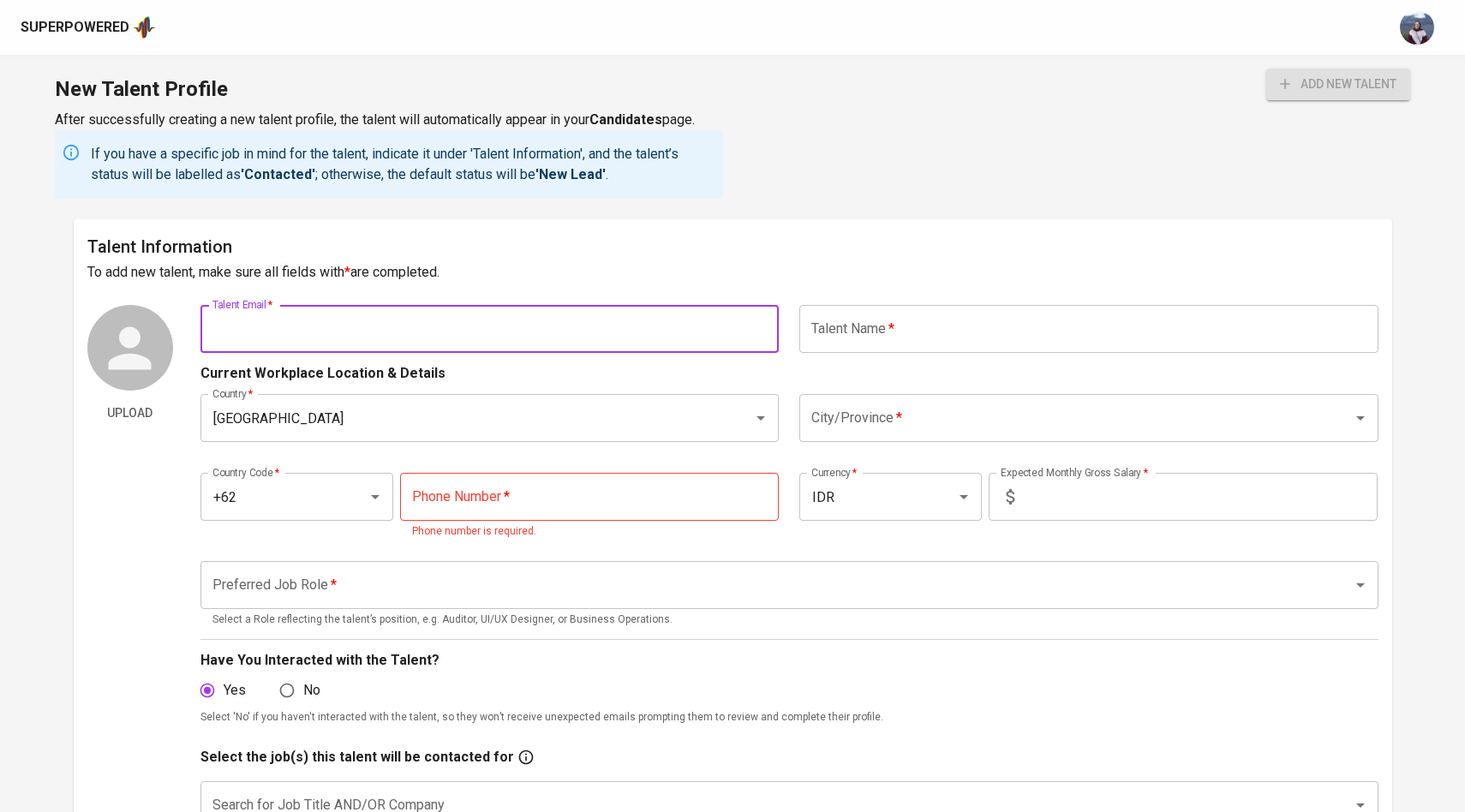
click at [499, 351] on input "text" at bounding box center [490, 329] width 579 height 48
paste input "[EMAIL_ADDRESS][DOMAIN_NAME]"
type input "[EMAIL_ADDRESS][DOMAIN_NAME]"
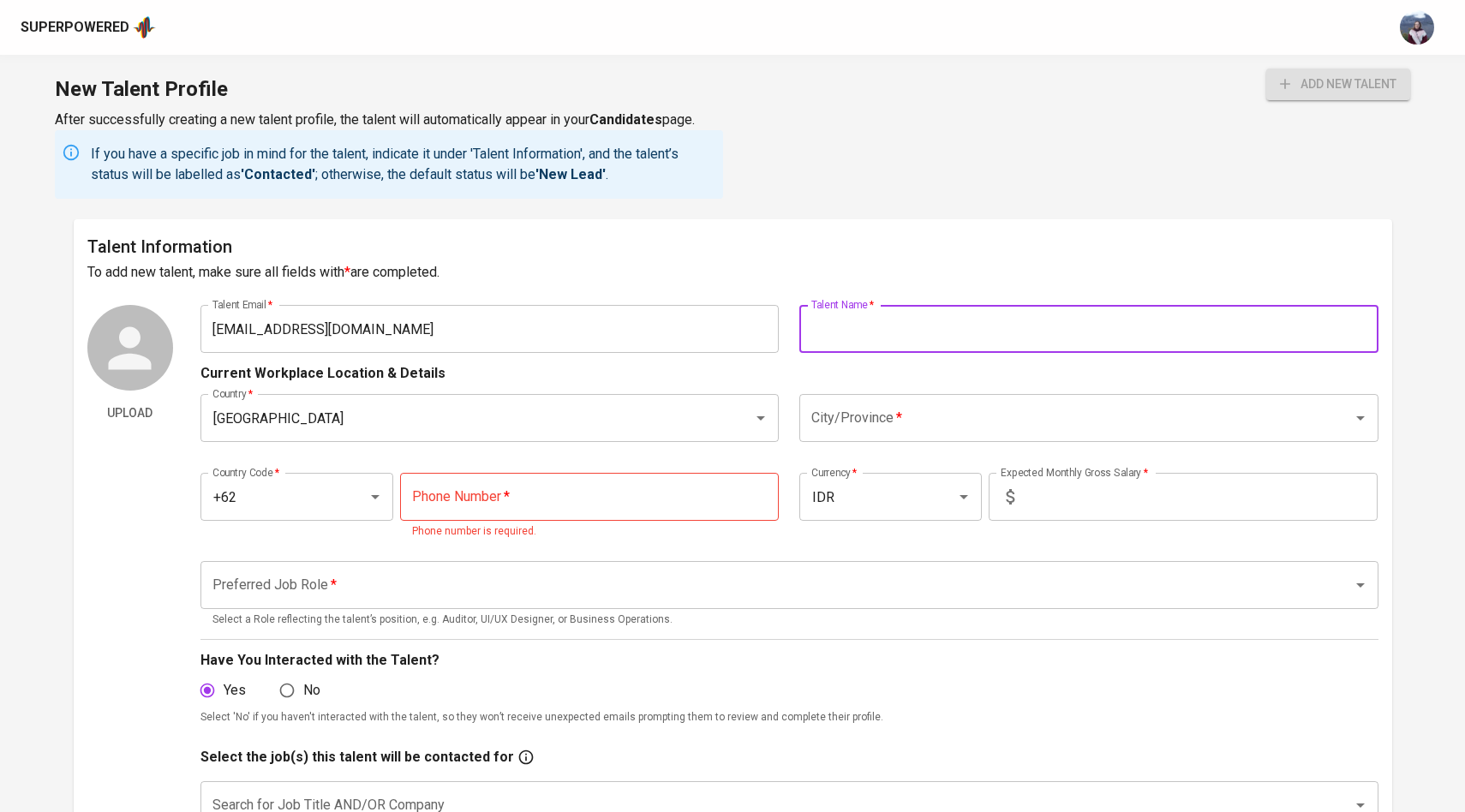
click at [847, 339] on input "text" at bounding box center [1089, 329] width 579 height 48
type input "[PERSON_NAME]"
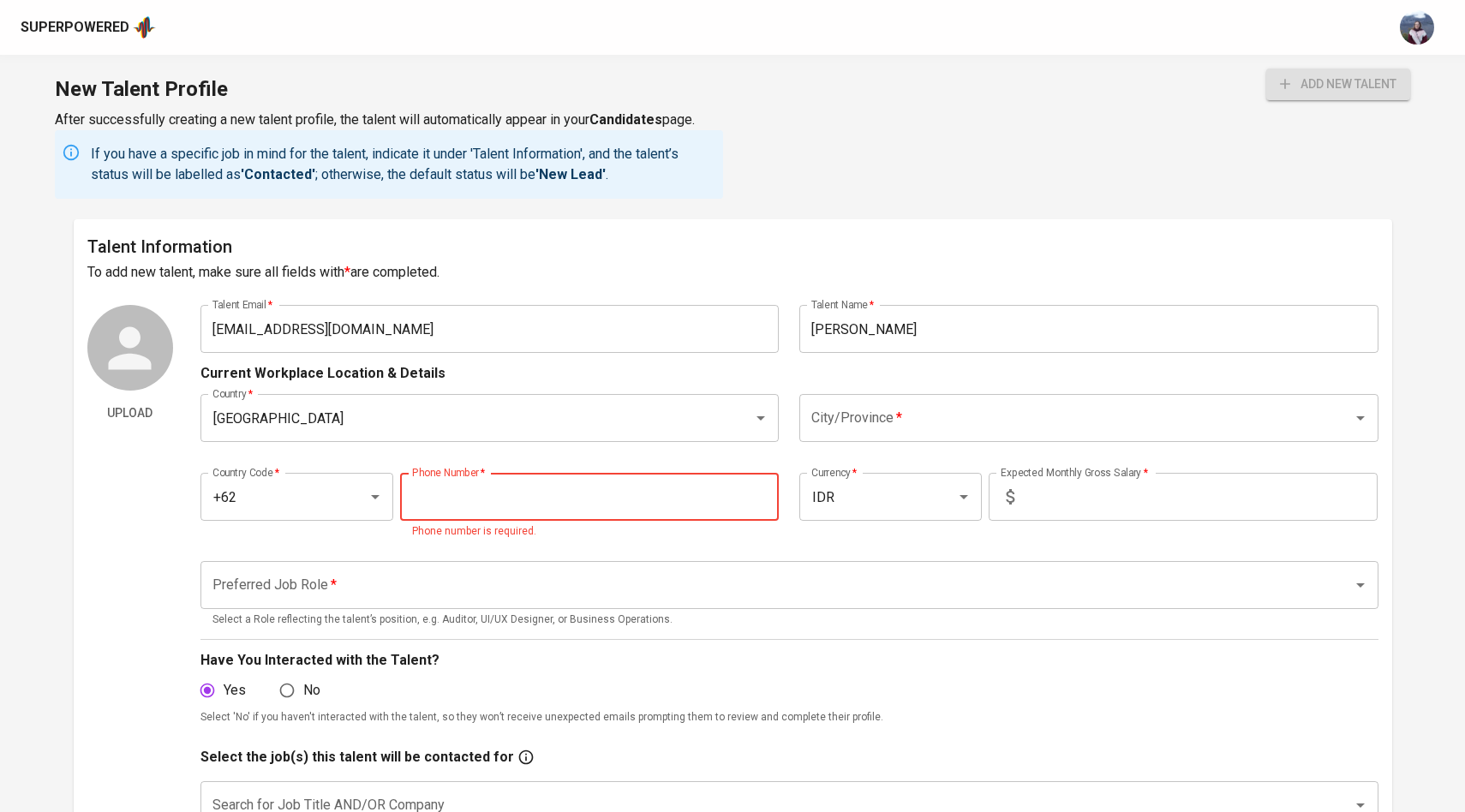
click at [502, 485] on input "tel" at bounding box center [589, 497] width 378 height 48
paste input "[PHONE_NUMBER]"
type input "[PHONE_NUMBER]"
click at [1069, 493] on input "text" at bounding box center [1198, 497] width 357 height 48
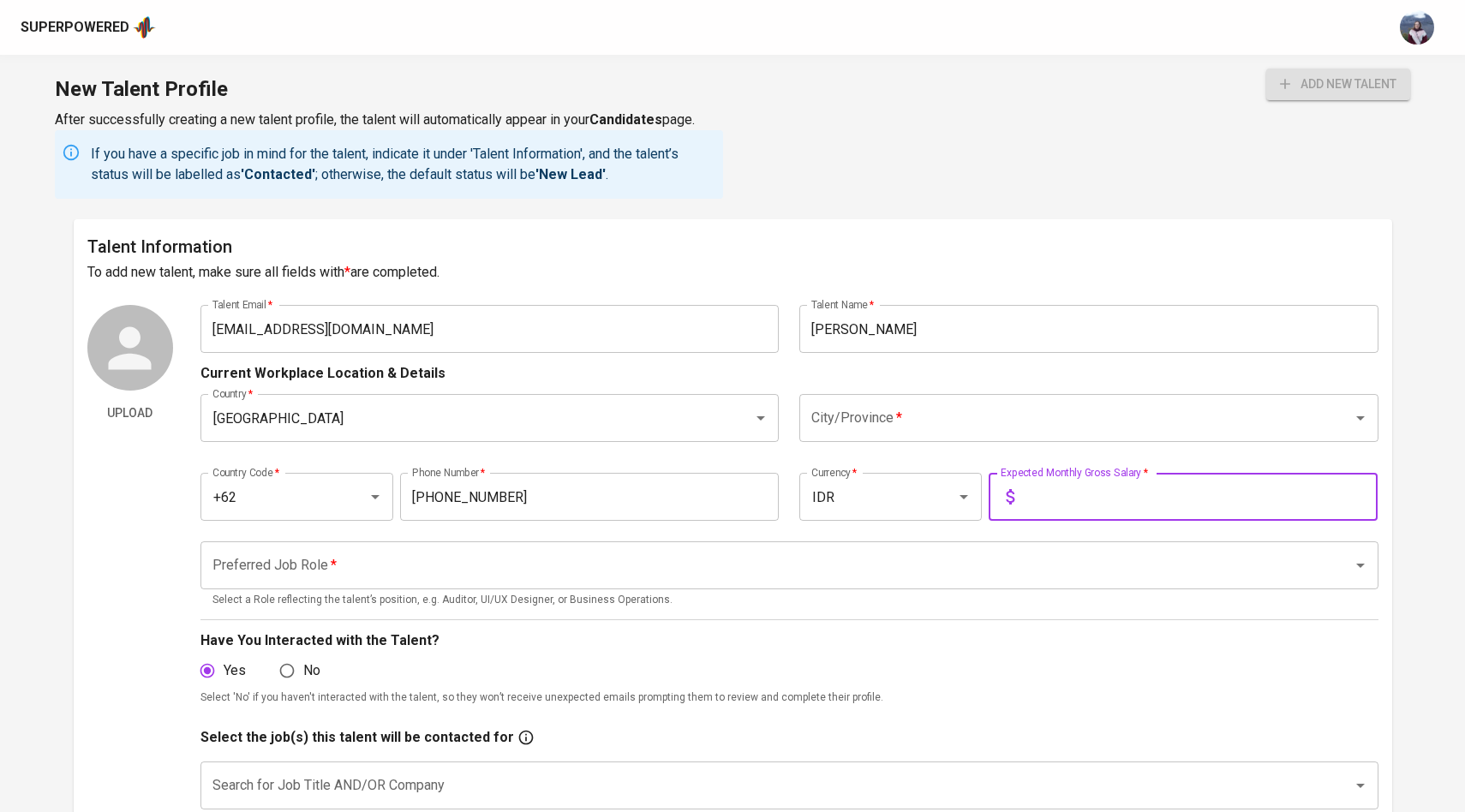
click at [995, 404] on input "City/Province   *" at bounding box center [1065, 418] width 516 height 33
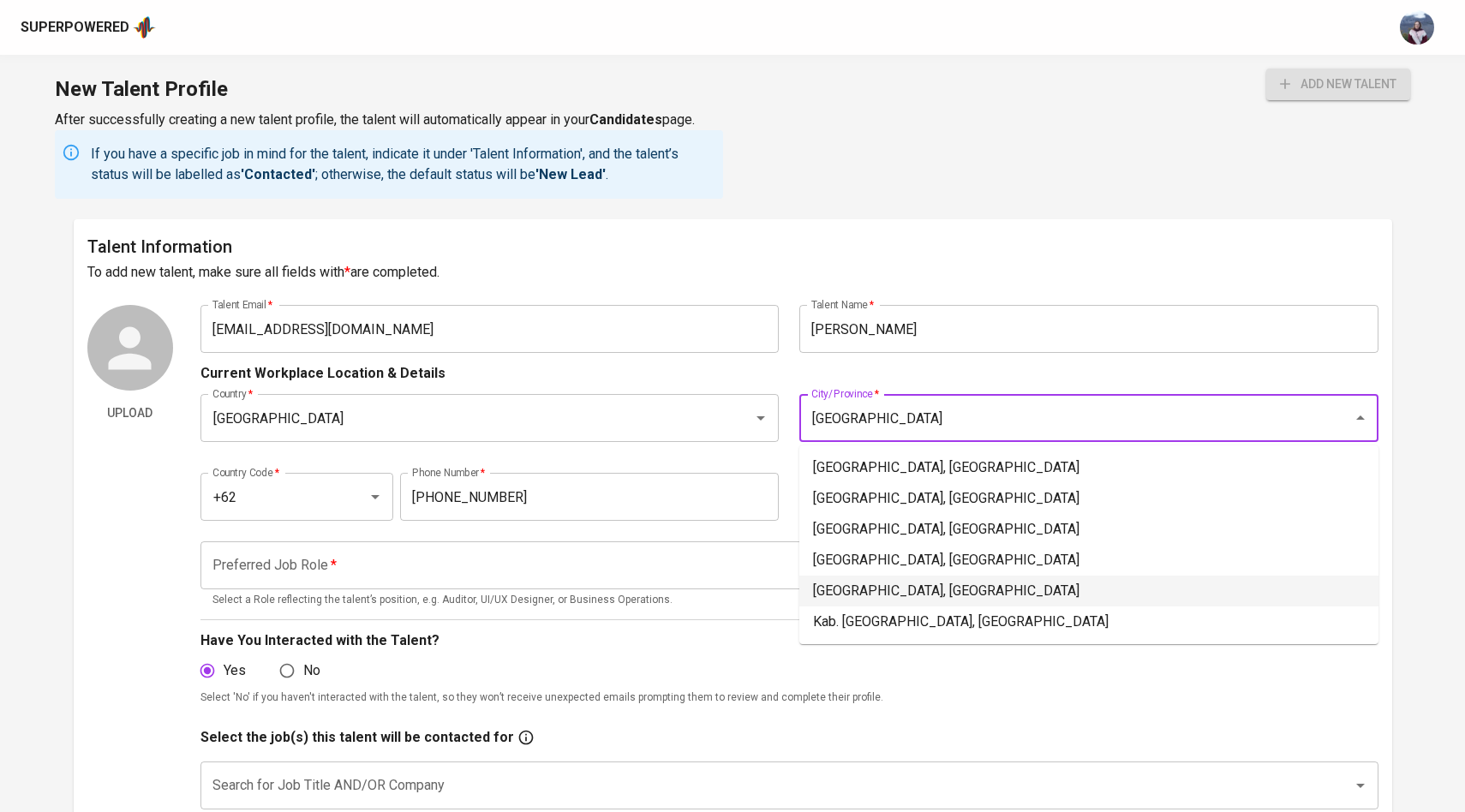
click at [920, 590] on li "[GEOGRAPHIC_DATA], [GEOGRAPHIC_DATA]" at bounding box center [1089, 591] width 579 height 31
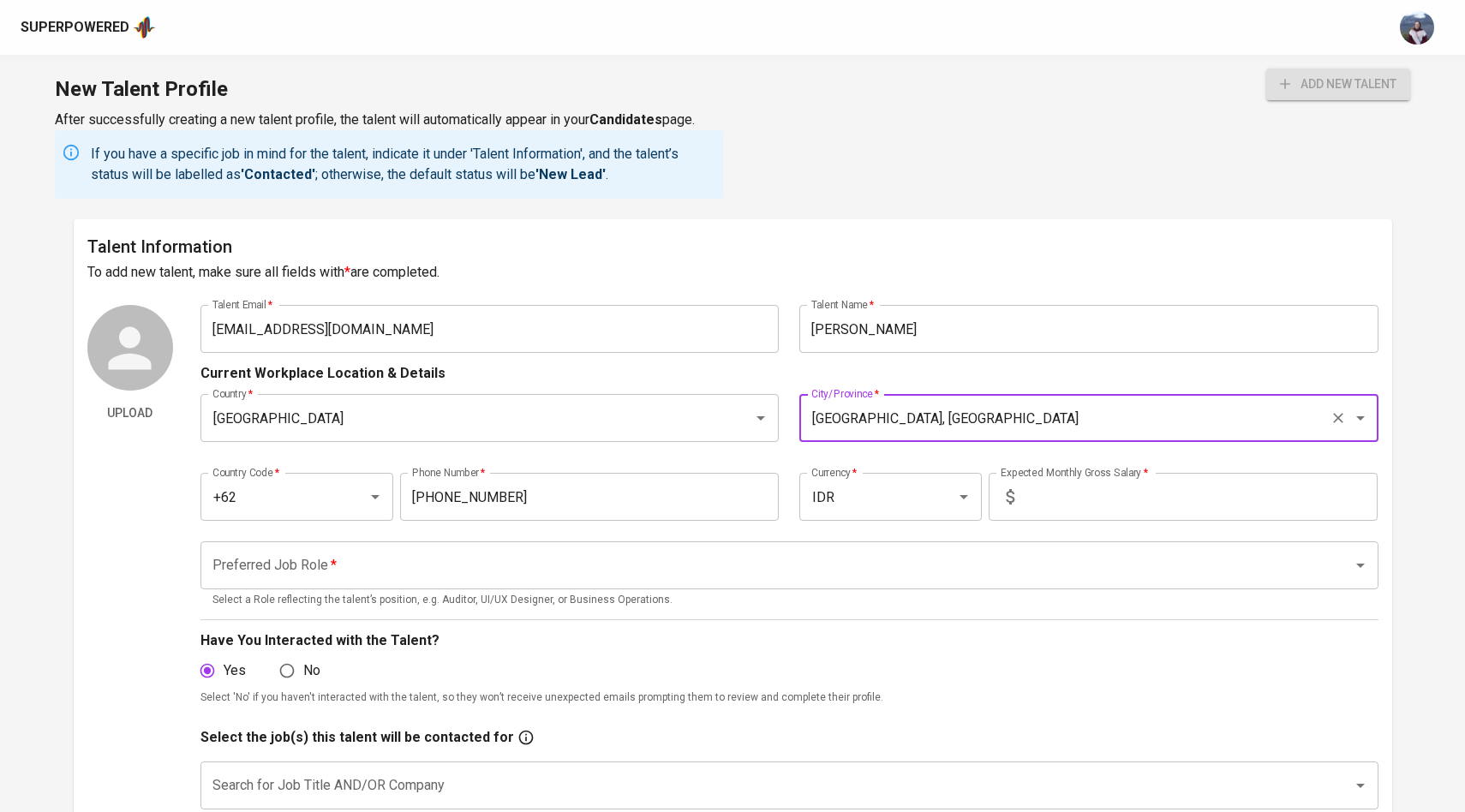
type input "[GEOGRAPHIC_DATA], [GEOGRAPHIC_DATA]"
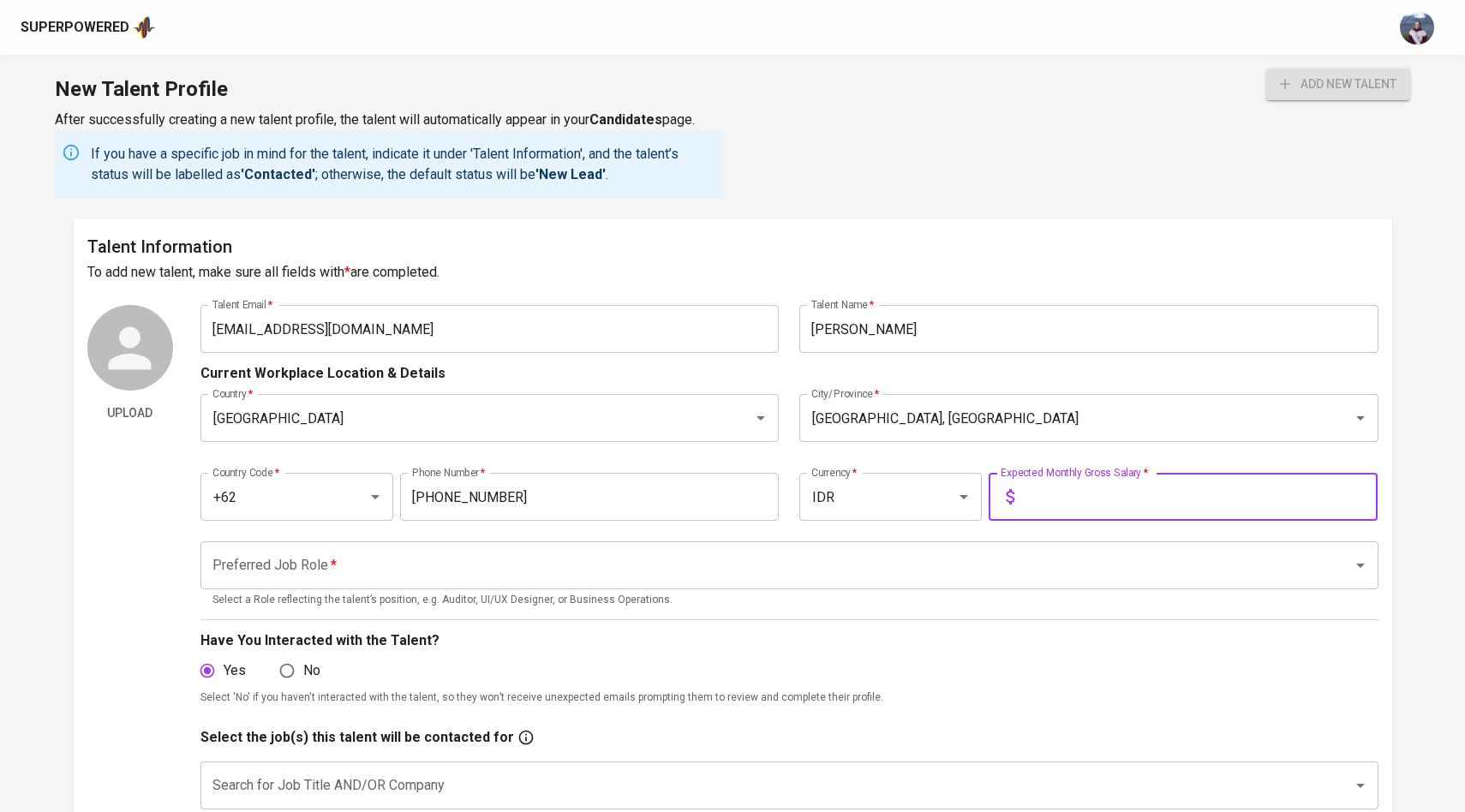
click at [1040, 499] on input "text" at bounding box center [1198, 497] width 357 height 48
type input "20.000.000"
click at [554, 564] on input "Preferred Job Role   *" at bounding box center [766, 565] width 1114 height 33
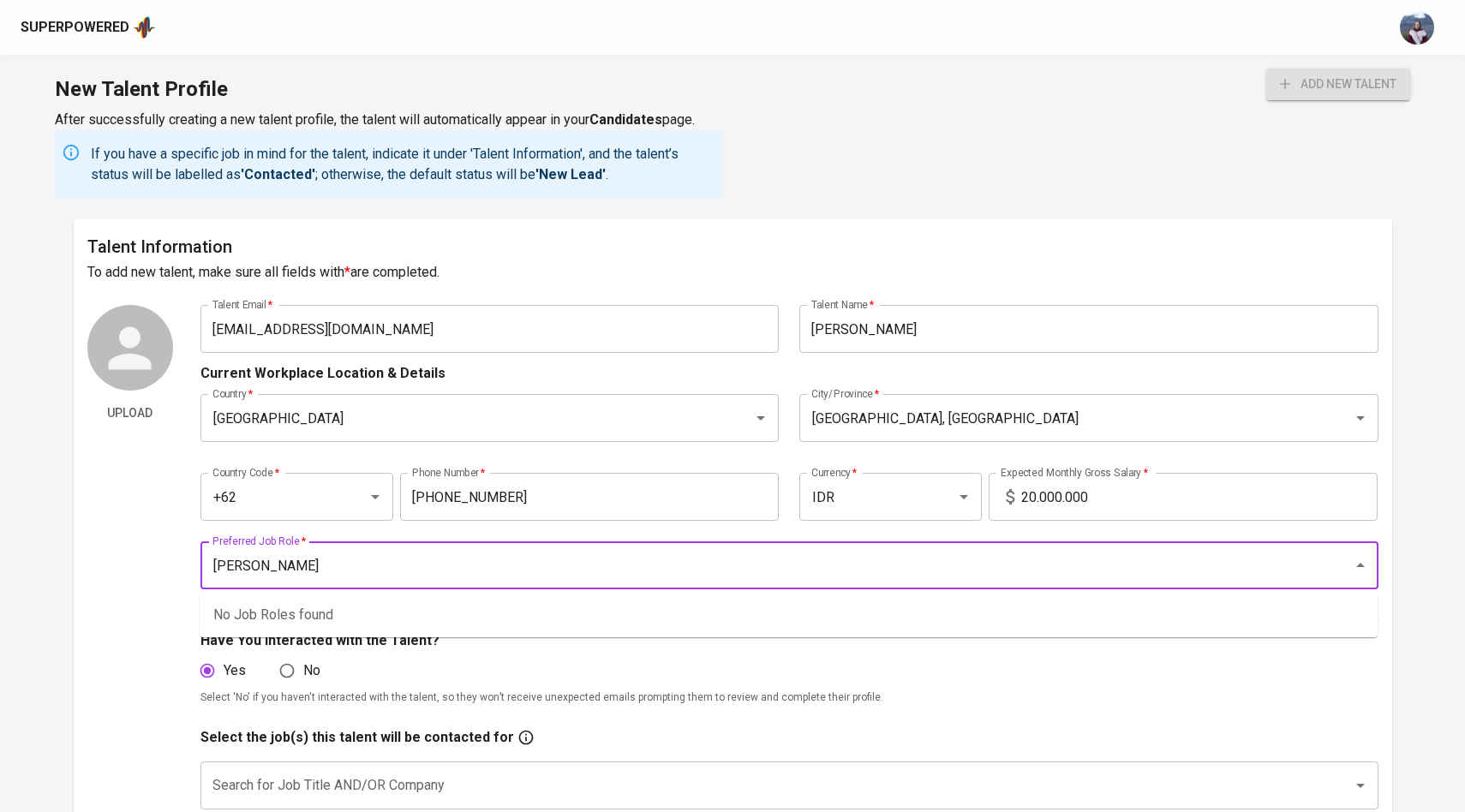
type input "J"
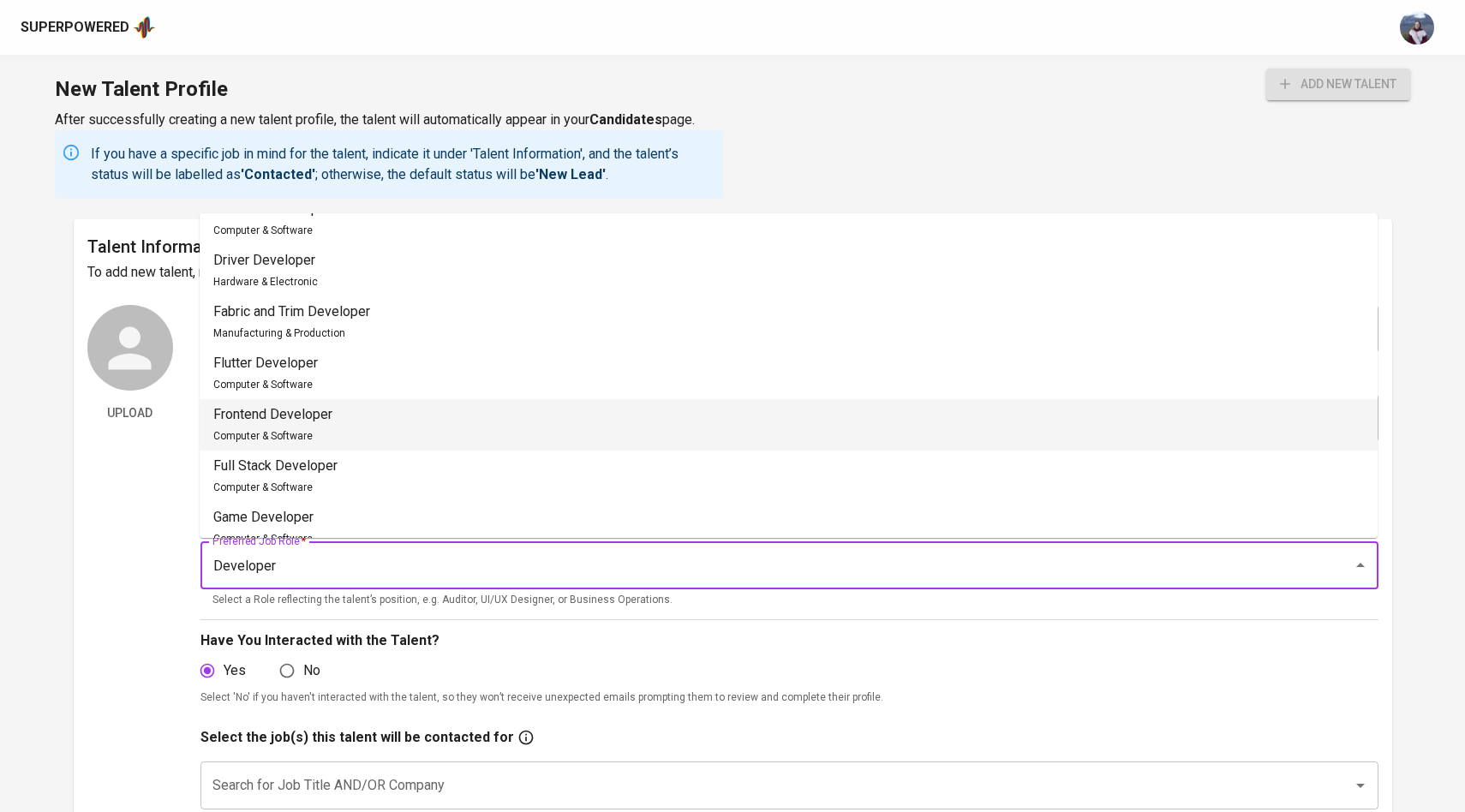
scroll to position [81, 0]
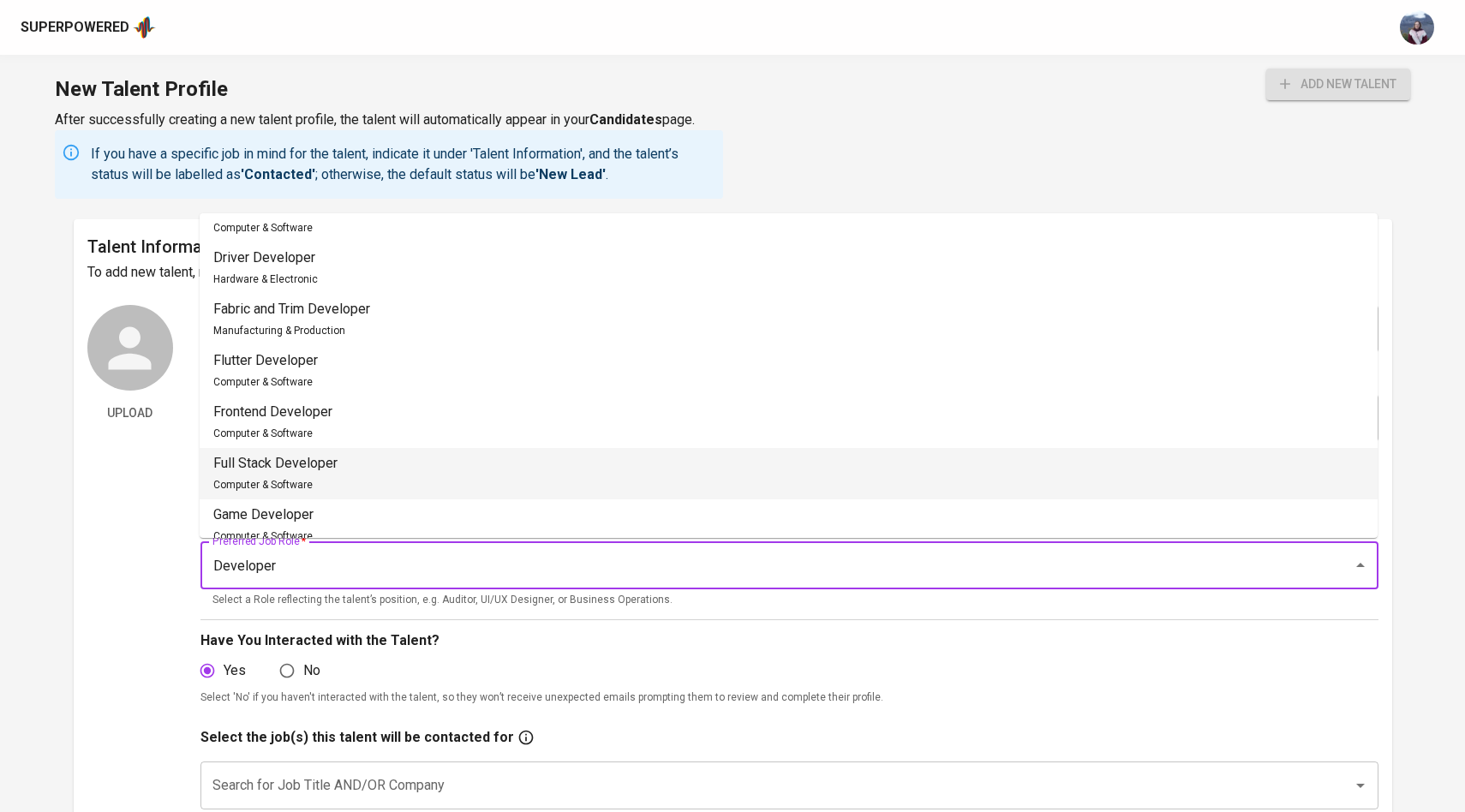
click at [442, 482] on li "Full Stack Developer Computer & Software" at bounding box center [788, 473] width 1178 height 51
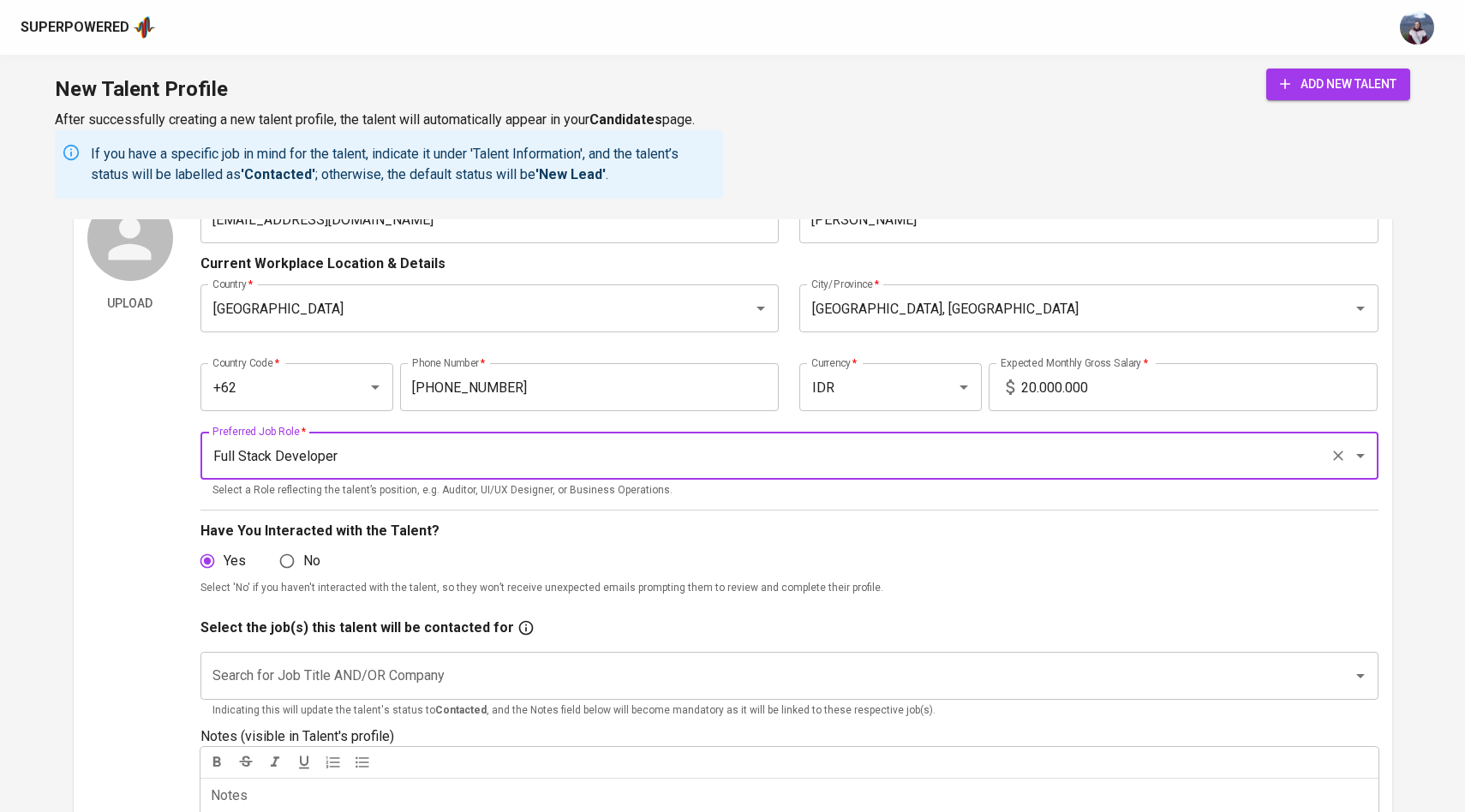
scroll to position [0, 0]
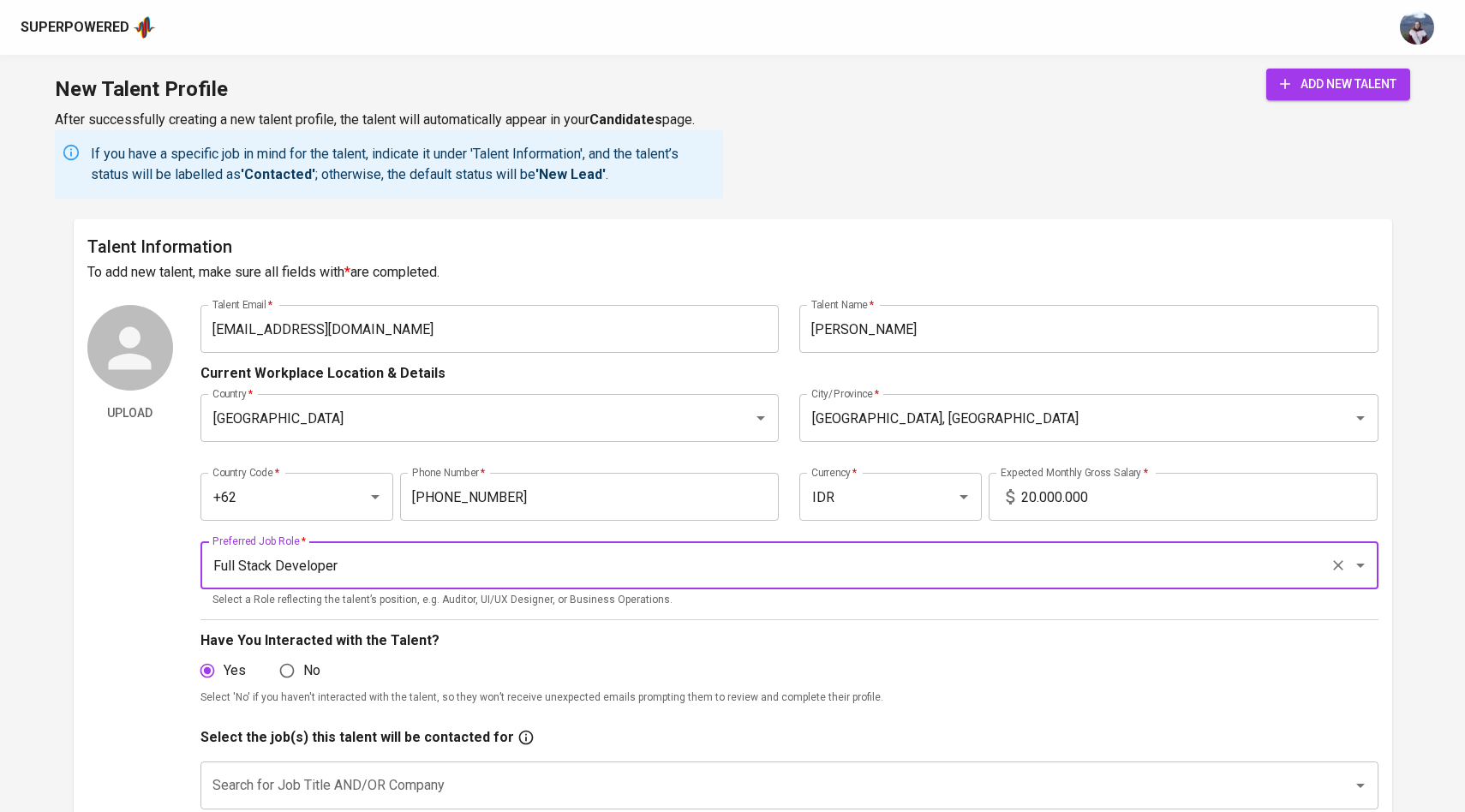
type input "Full Stack Developer"
click at [1368, 88] on span "add new talent" at bounding box center [1338, 85] width 117 height 22
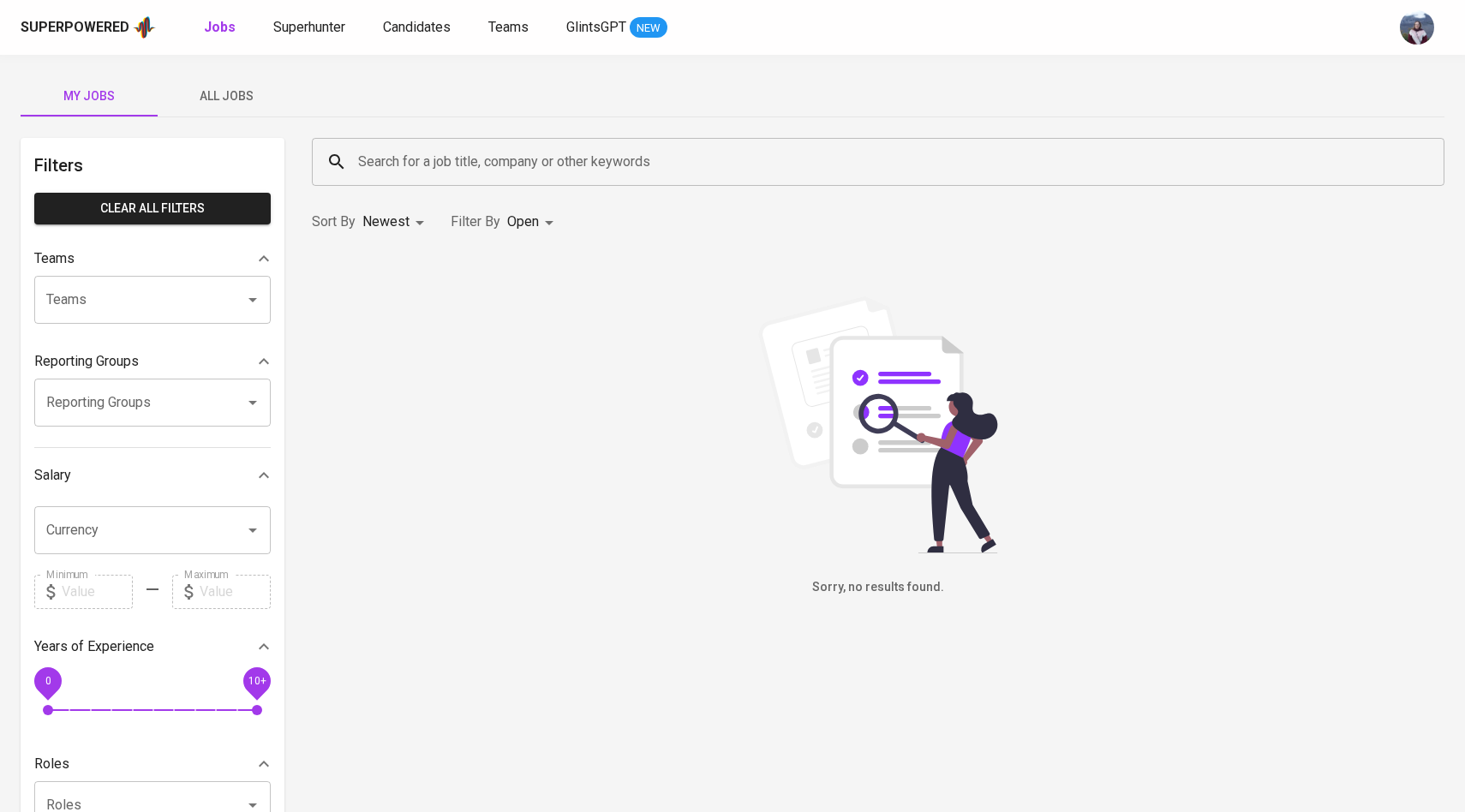
click at [417, 41] on div "Superpowered Jobs Superhunter Candidates Teams GlintsGPT NEW" at bounding box center [732, 27] width 1465 height 54
click at [419, 32] on span "Candidates" at bounding box center [417, 27] width 67 height 16
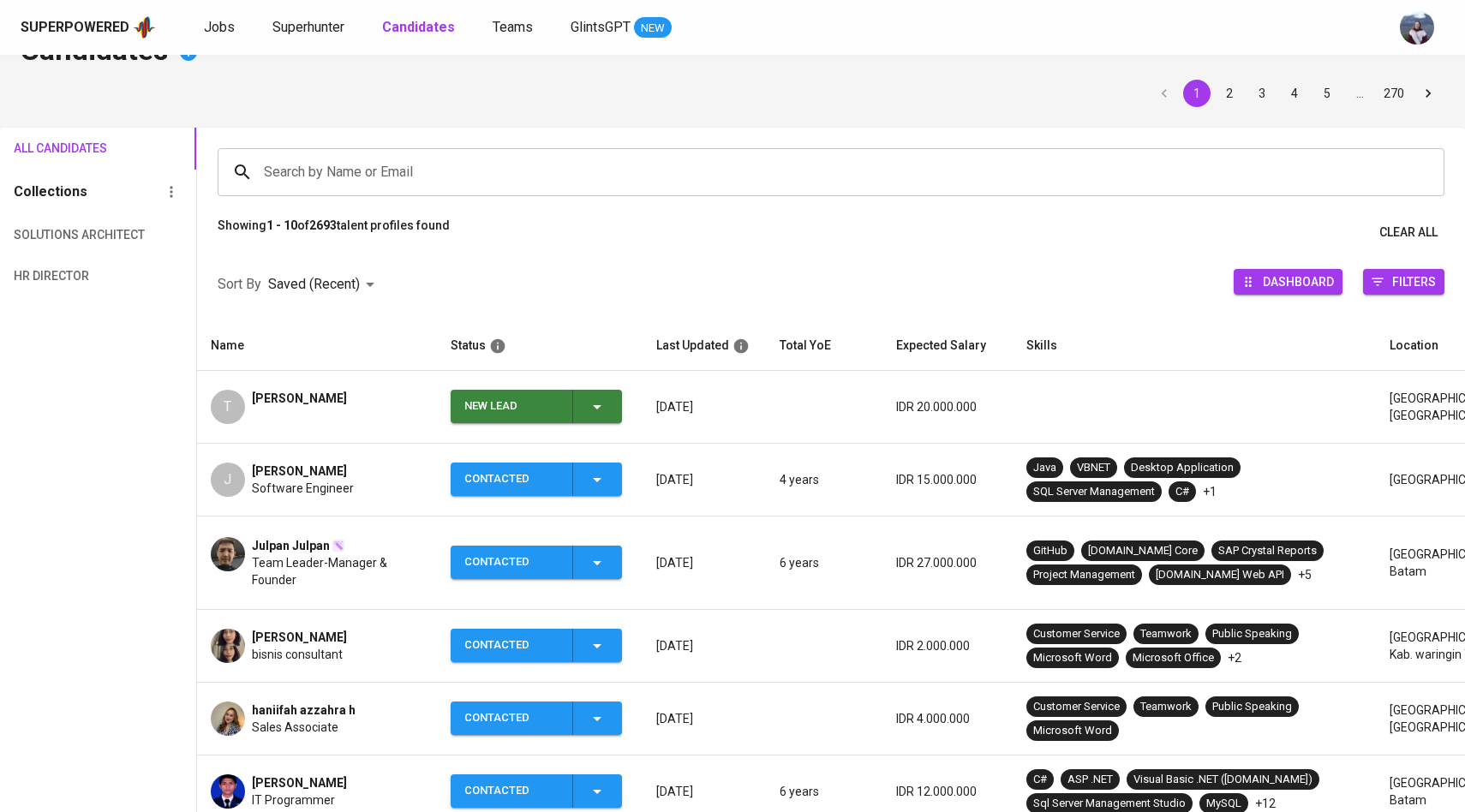
scroll to position [110, 0]
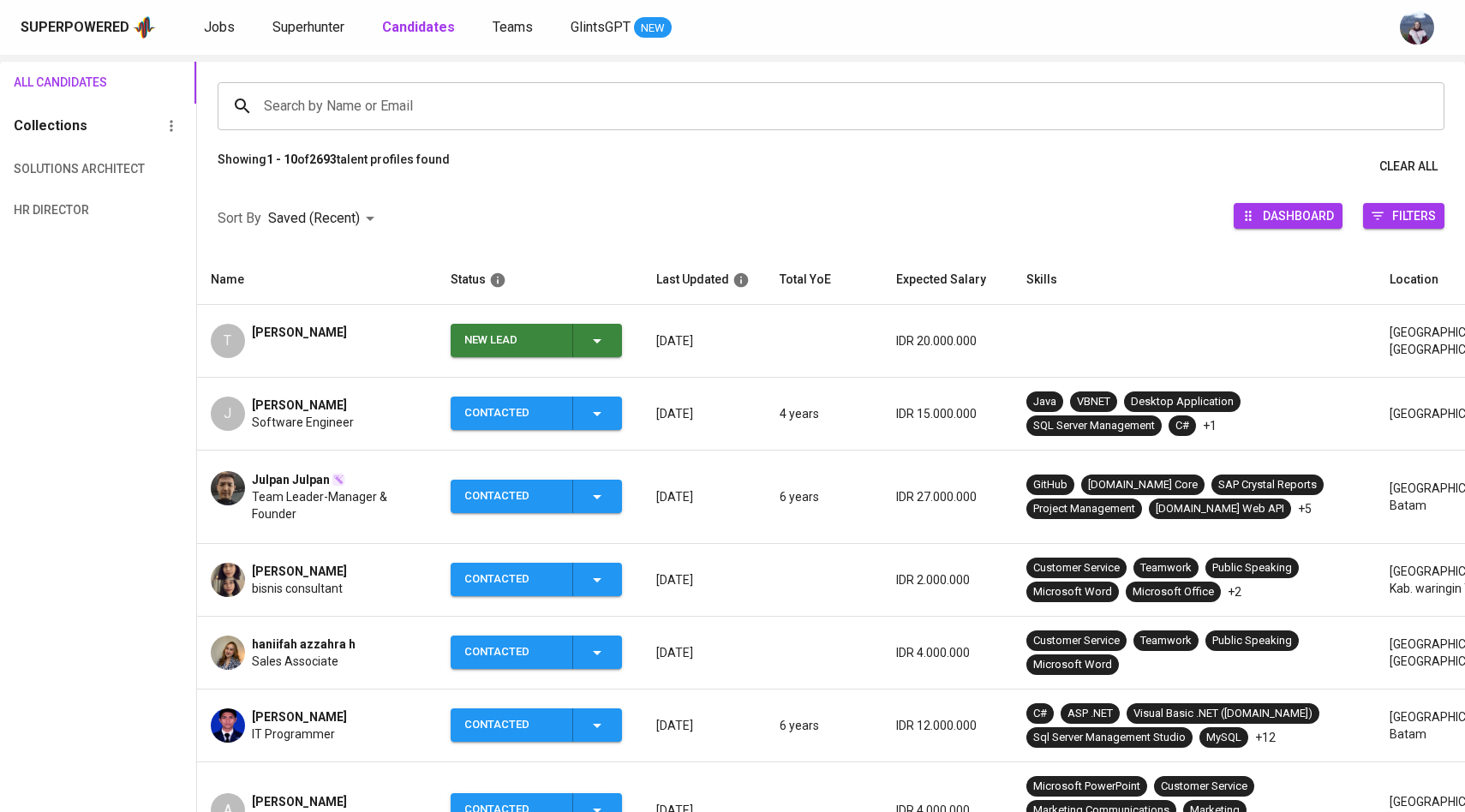
click at [590, 344] on icon "button" at bounding box center [597, 341] width 21 height 21
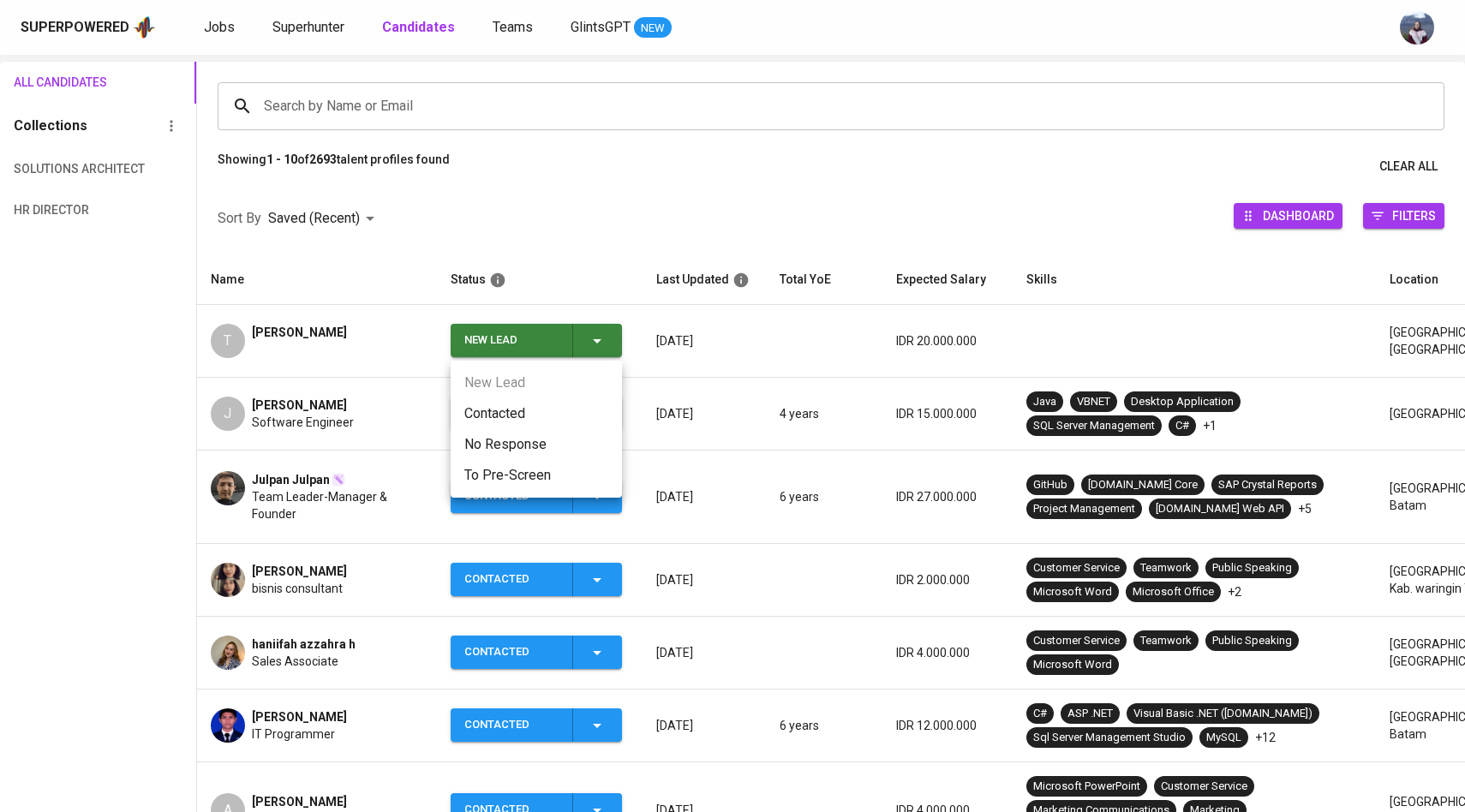
click at [508, 411] on li "Contacted" at bounding box center [535, 413] width 171 height 31
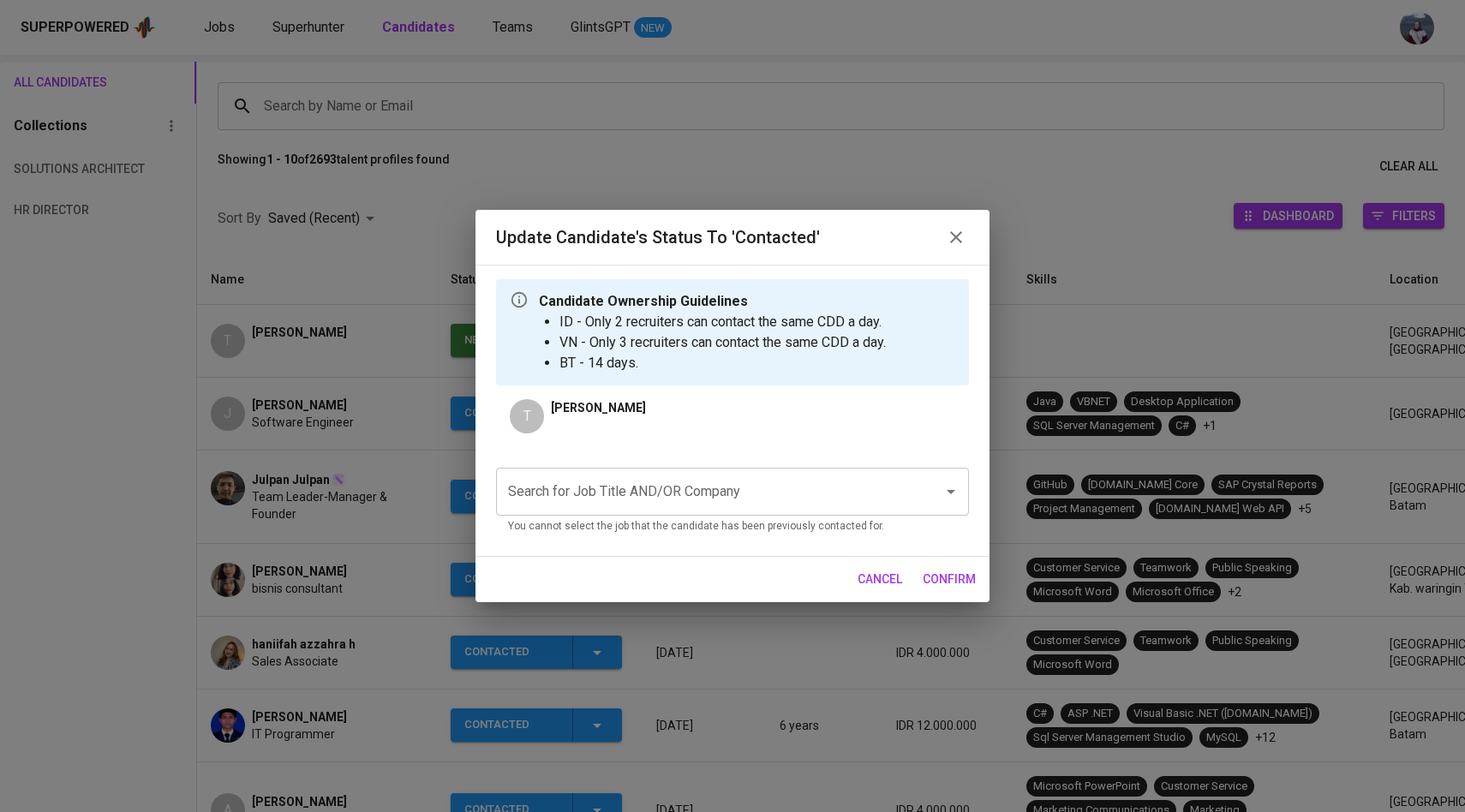
click at [586, 488] on input "Search for Job Title AND/OR Company" at bounding box center [708, 491] width 409 height 33
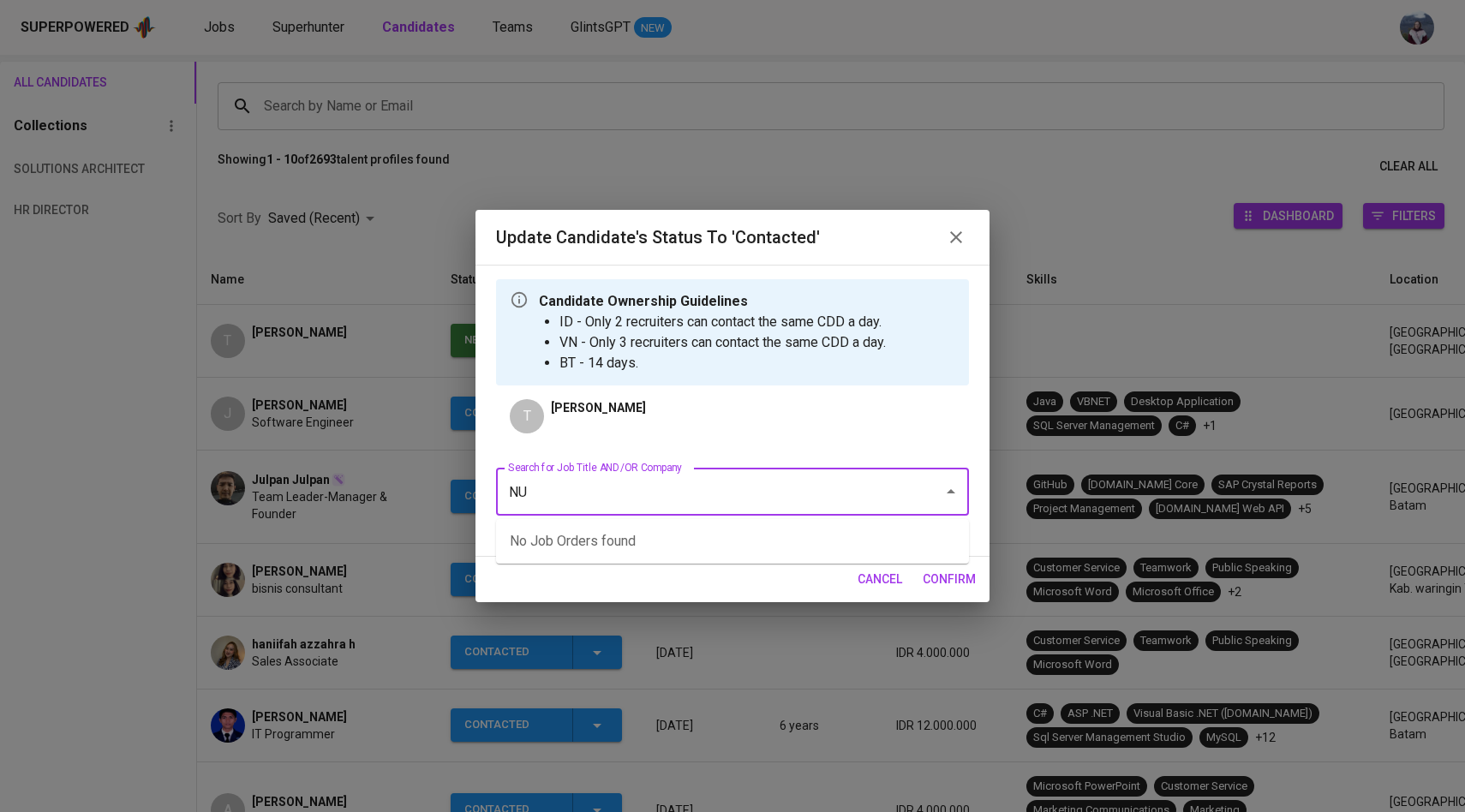
type input "N"
click at [605, 528] on li "Software Development in Test (SDET) (National University of Singapore)" at bounding box center [732, 540] width 473 height 31
type input "sdet"
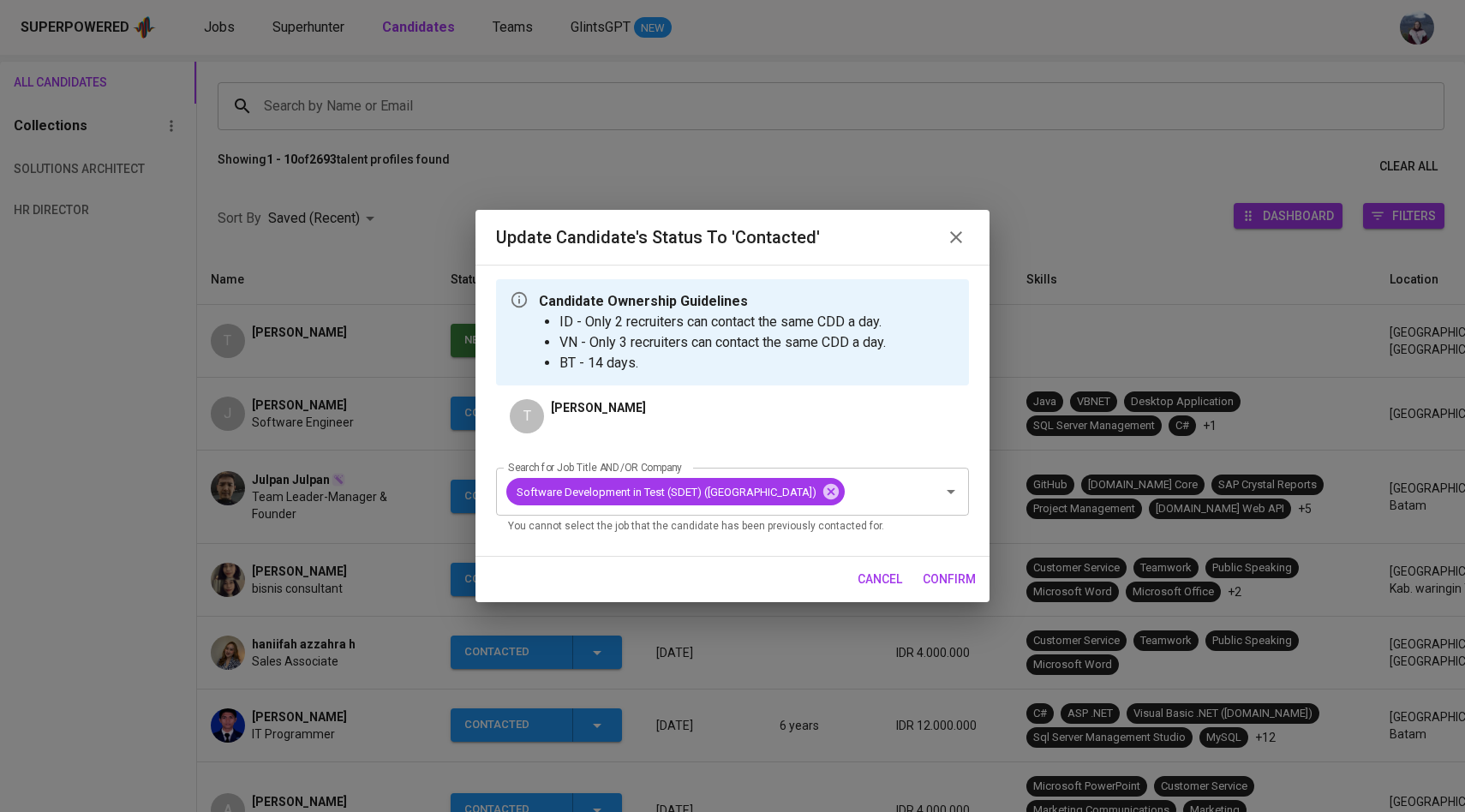
click at [939, 590] on span "confirm" at bounding box center [949, 580] width 53 height 22
